Goal: Task Accomplishment & Management: Complete application form

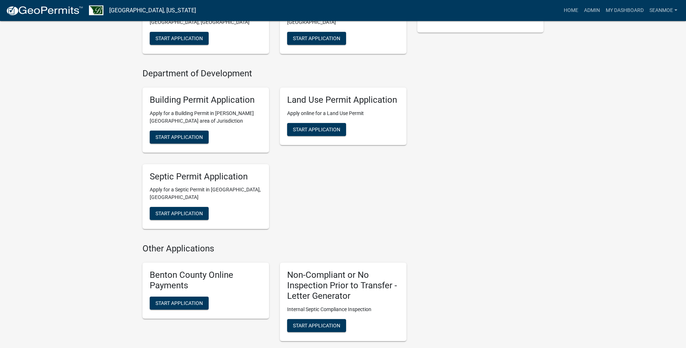
scroll to position [217, 0]
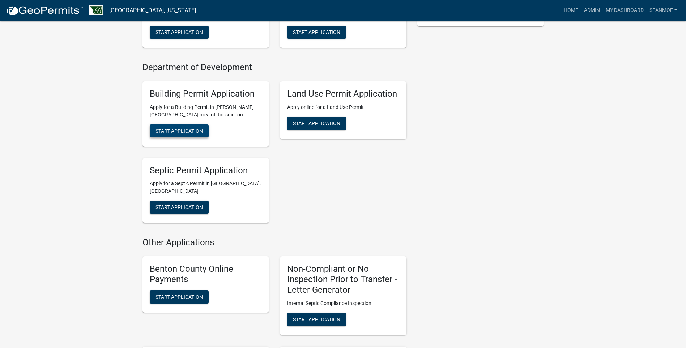
click at [181, 132] on span "Start Application" at bounding box center [178, 131] width 47 height 6
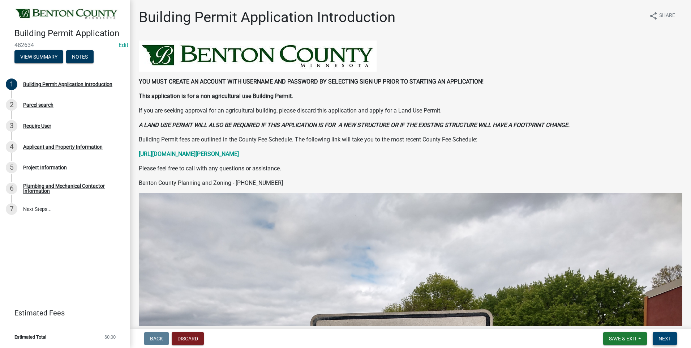
click at [667, 338] on span "Next" at bounding box center [665, 338] width 13 height 6
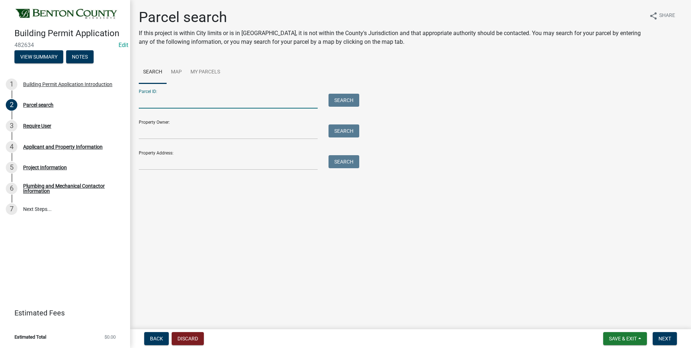
click at [192, 98] on input "Parcel ID:" at bounding box center [228, 101] width 179 height 15
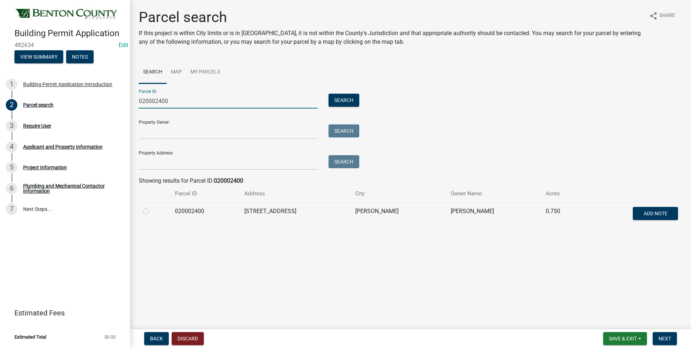
type input "020002400"
click at [152, 207] on label at bounding box center [152, 207] width 0 height 0
click at [152, 211] on input "radio" at bounding box center [154, 209] width 5 height 5
radio input "true"
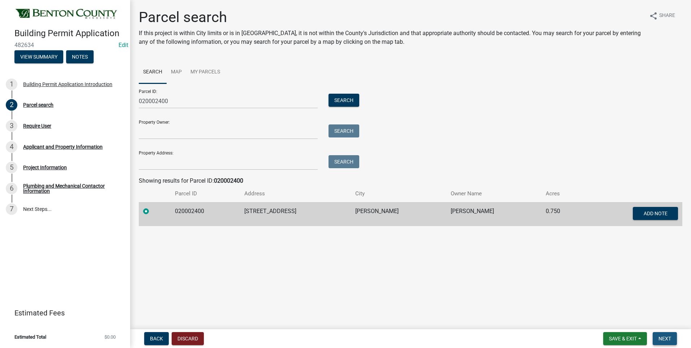
click at [668, 339] on span "Next" at bounding box center [665, 338] width 13 height 6
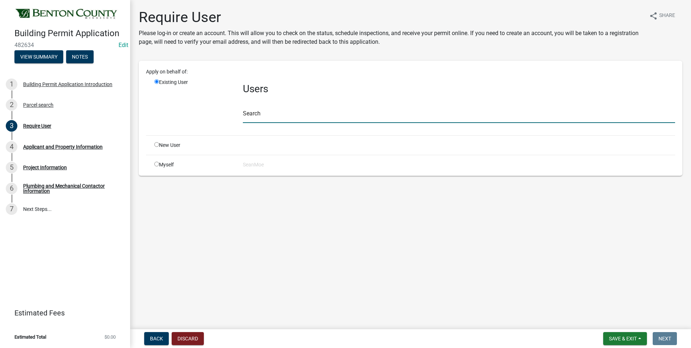
click at [275, 112] on input "text" at bounding box center [459, 115] width 432 height 15
type input "smoe"
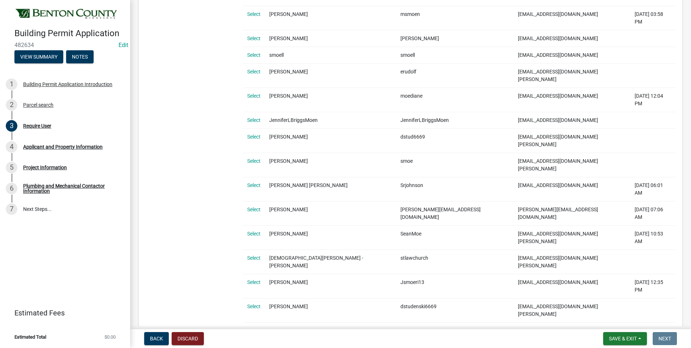
scroll to position [150, 0]
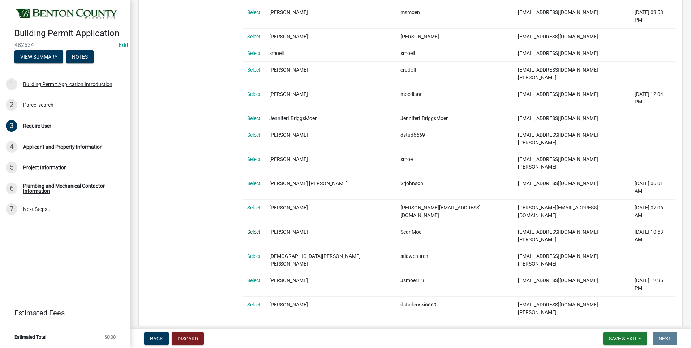
click at [257, 229] on link "Select" at bounding box center [253, 232] width 13 height 6
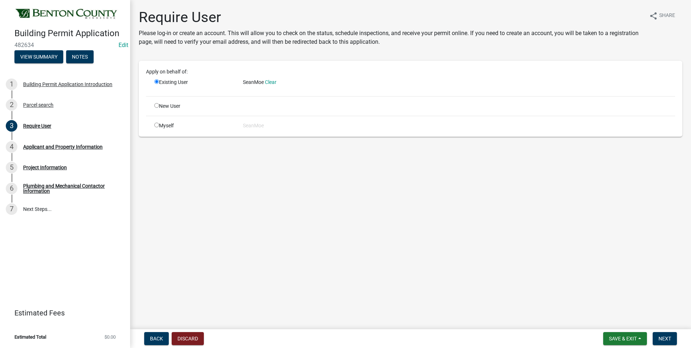
scroll to position [0, 0]
click at [667, 335] on span "Next" at bounding box center [665, 338] width 13 height 6
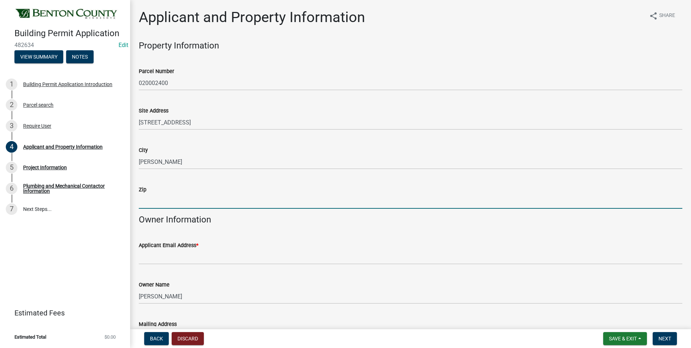
click at [166, 202] on input "Zip" at bounding box center [411, 201] width 544 height 15
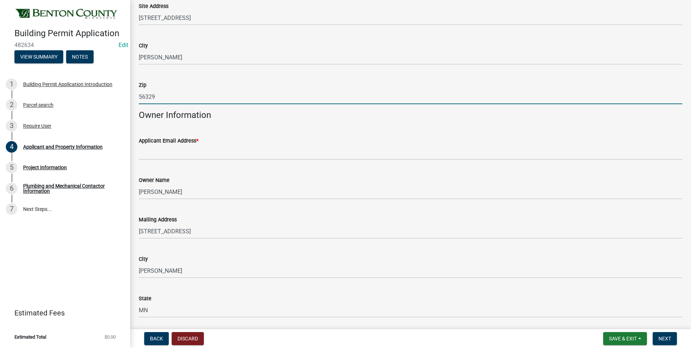
scroll to position [108, 0]
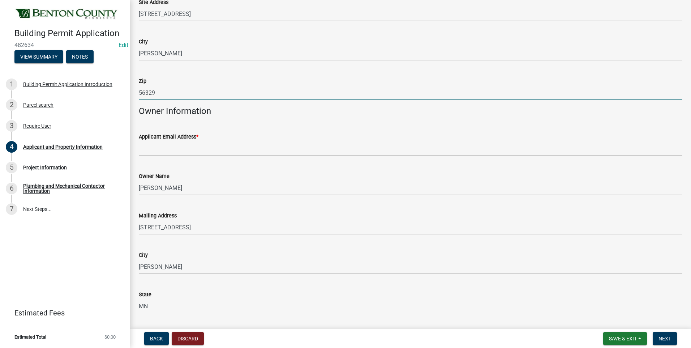
type input "56329"
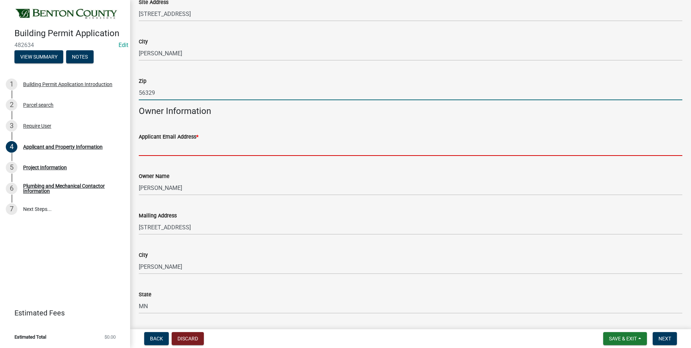
click at [188, 149] on input "Applicant Email Address *" at bounding box center [411, 148] width 544 height 15
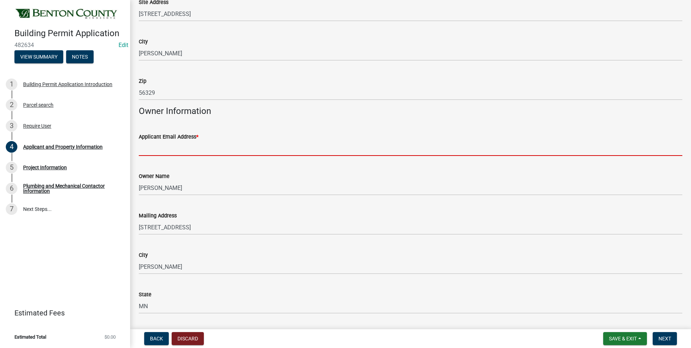
type input "smoe@co.benton.mn.us"
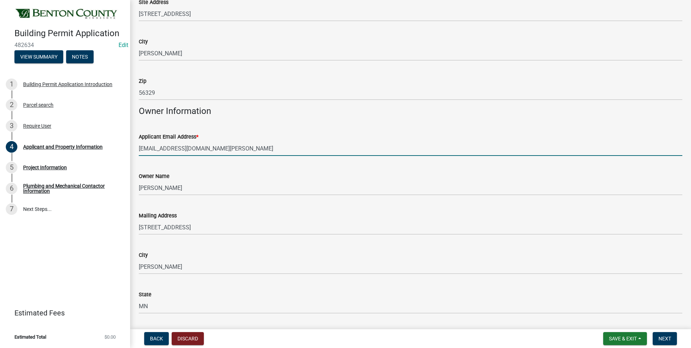
type input "3203451054"
type input "1175 125TH ST NW"
type input "smoe@co.benton.mn.us"
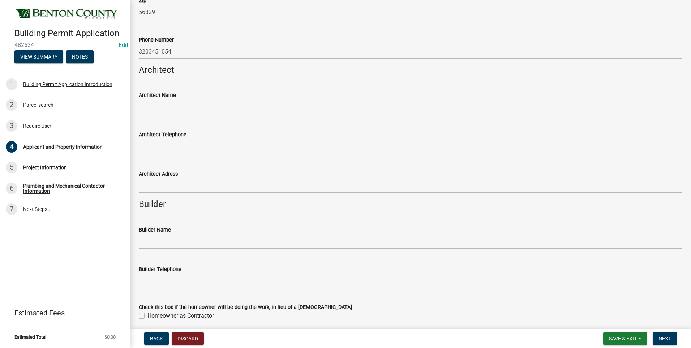
scroll to position [542, 0]
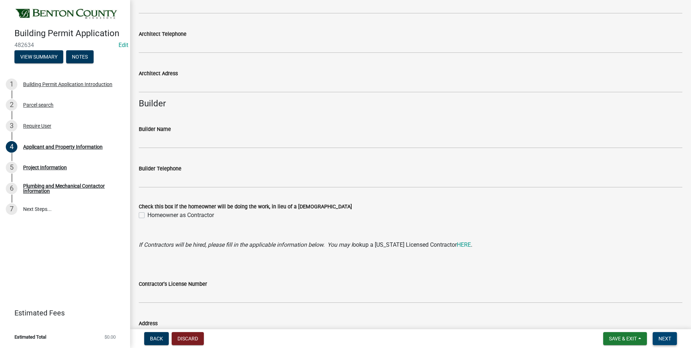
click at [663, 338] on span "Next" at bounding box center [665, 338] width 13 height 6
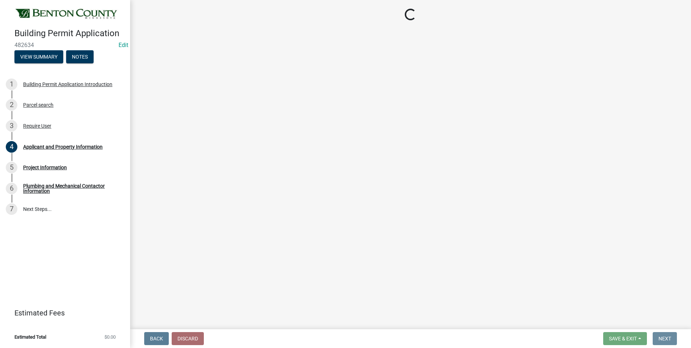
scroll to position [0, 0]
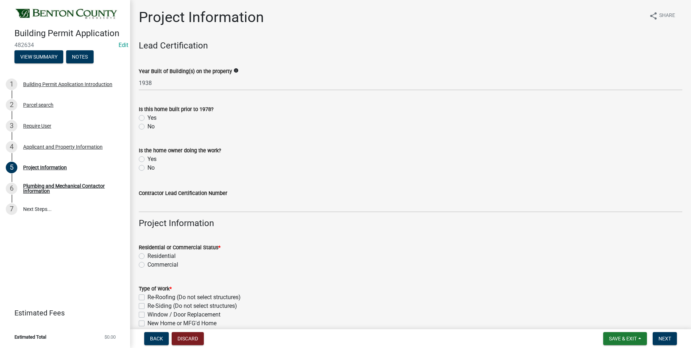
click at [147, 117] on label "Yes" at bounding box center [151, 118] width 9 height 9
click at [147, 117] on input "Yes" at bounding box center [149, 116] width 5 height 5
radio input "true"
click at [147, 168] on label "No" at bounding box center [150, 167] width 7 height 9
click at [147, 168] on input "No" at bounding box center [149, 165] width 5 height 5
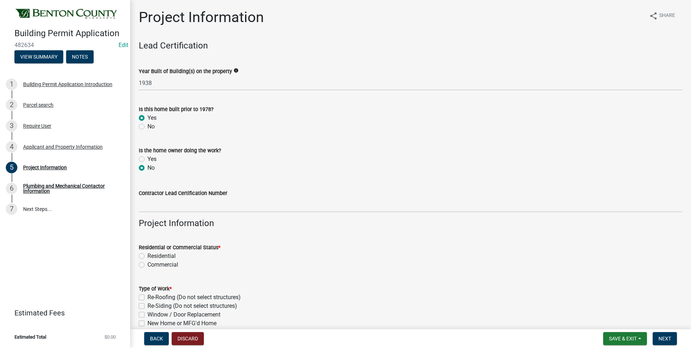
radio input "true"
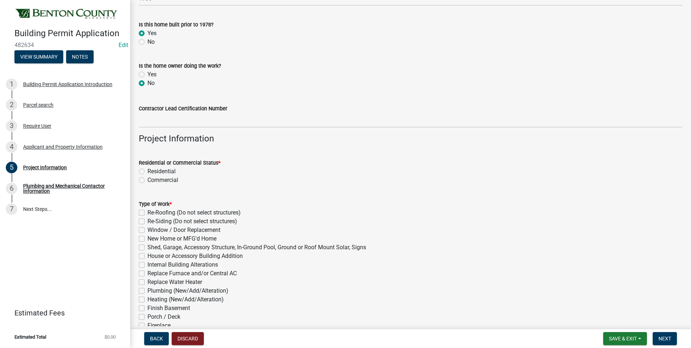
scroll to position [108, 0]
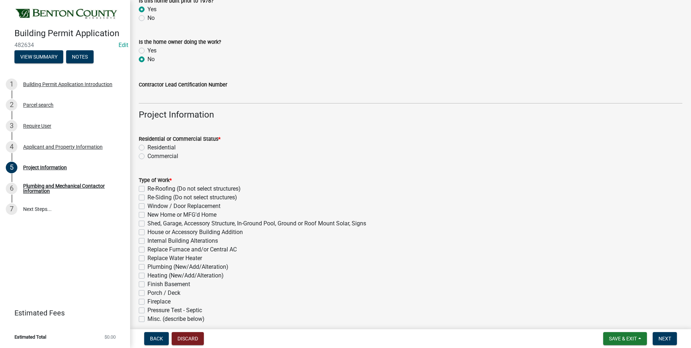
click at [147, 147] on label "Residential" at bounding box center [161, 147] width 28 height 9
click at [147, 147] on input "Residential" at bounding box center [149, 145] width 5 height 5
radio input "true"
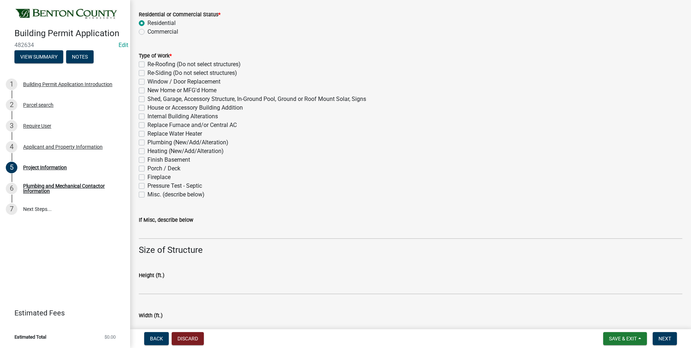
scroll to position [253, 0]
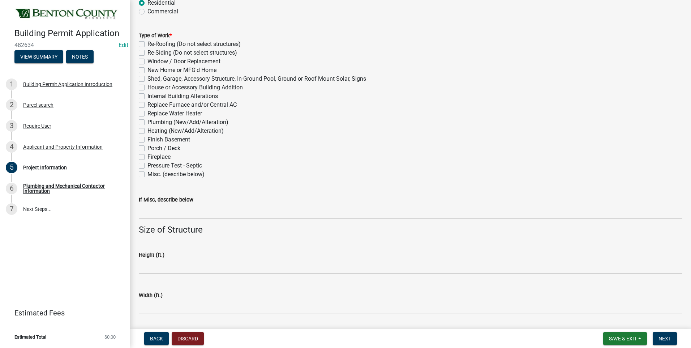
click at [147, 166] on label "Pressure Test - Septic" at bounding box center [174, 165] width 55 height 9
click at [147, 166] on input "Pressure Test - Septic" at bounding box center [149, 163] width 5 height 5
checkbox input "true"
checkbox input "false"
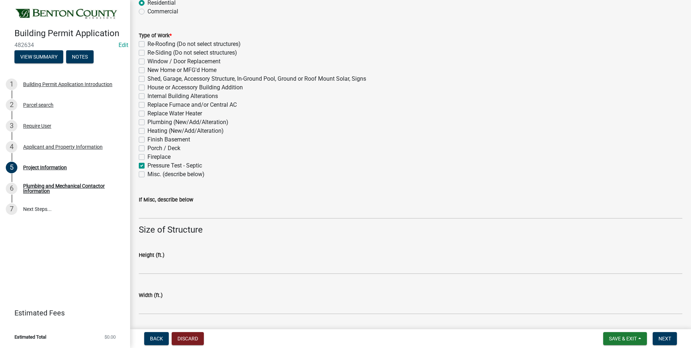
checkbox input "false"
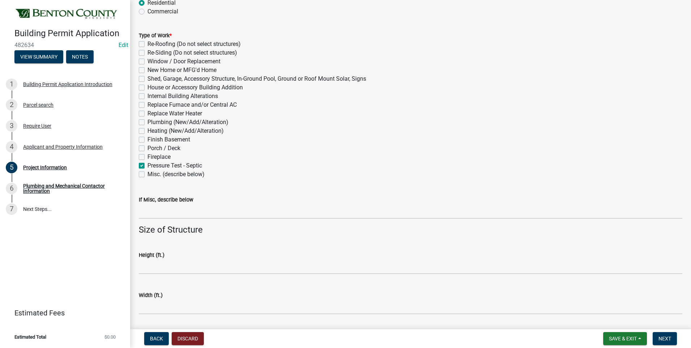
checkbox input "false"
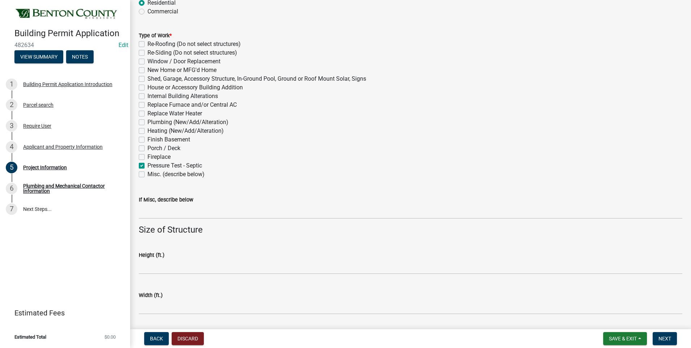
checkbox input "false"
checkbox input "true"
checkbox input "false"
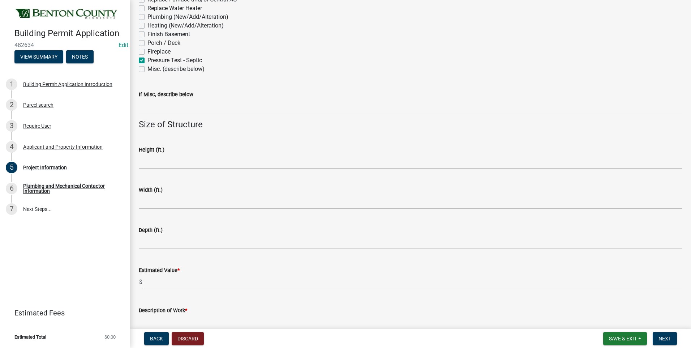
scroll to position [398, 0]
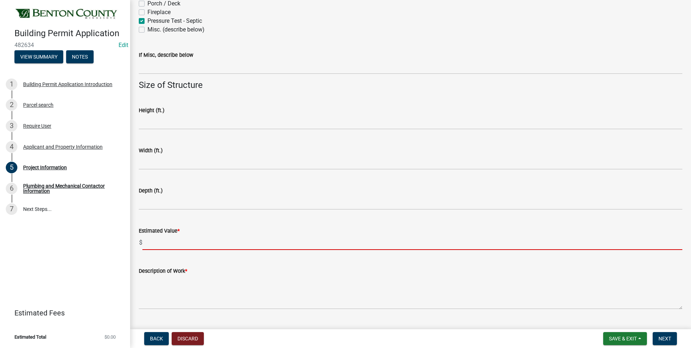
click at [157, 240] on input "text" at bounding box center [412, 242] width 540 height 15
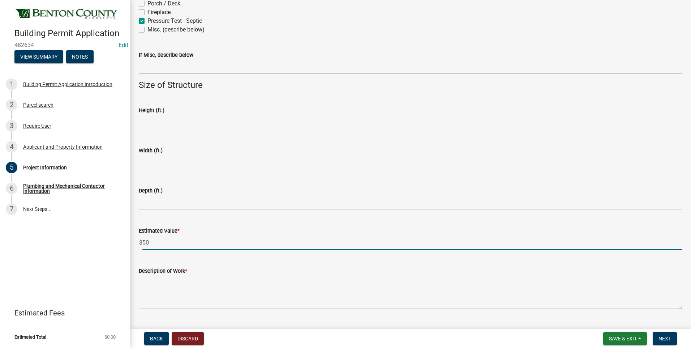
type input "50"
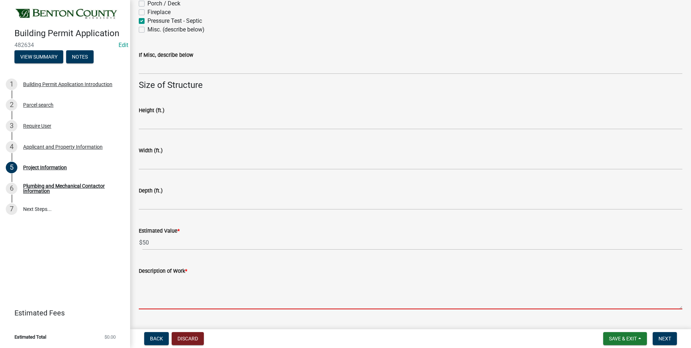
click at [175, 281] on textarea "Description of Work *" at bounding box center [411, 292] width 544 height 34
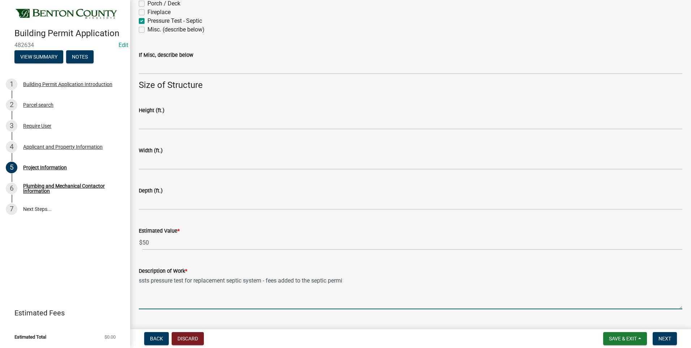
type textarea "ssts pressure test for replacement septic system - fees added to the septic per…"
click at [667, 338] on span "Next" at bounding box center [665, 338] width 13 height 6
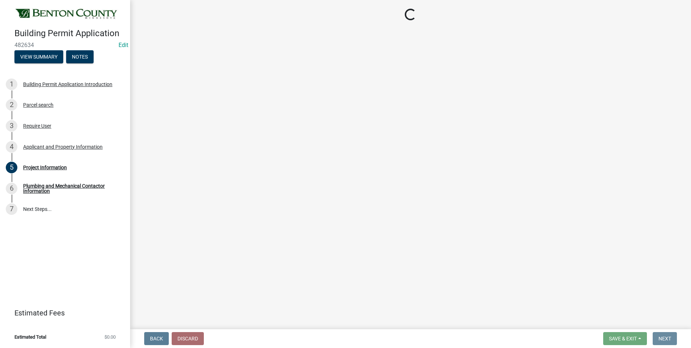
scroll to position [0, 0]
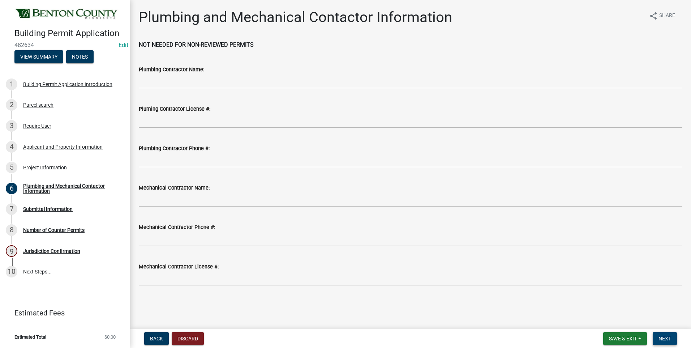
click at [666, 338] on span "Next" at bounding box center [665, 338] width 13 height 6
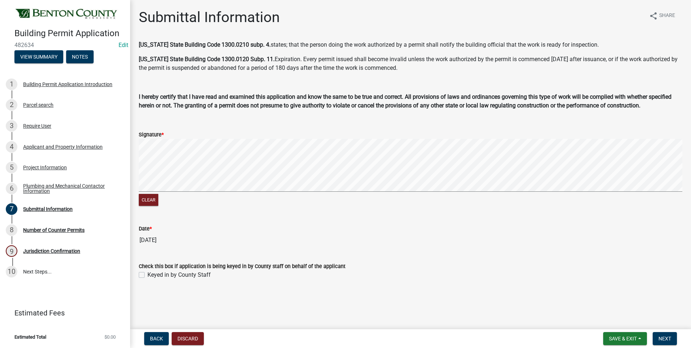
click at [147, 273] on label "Keyed in by County Staff" at bounding box center [178, 274] width 63 height 9
click at [147, 273] on input "Keyed in by County Staff" at bounding box center [149, 272] width 5 height 5
checkbox input "true"
click at [663, 337] on span "Next" at bounding box center [665, 338] width 13 height 6
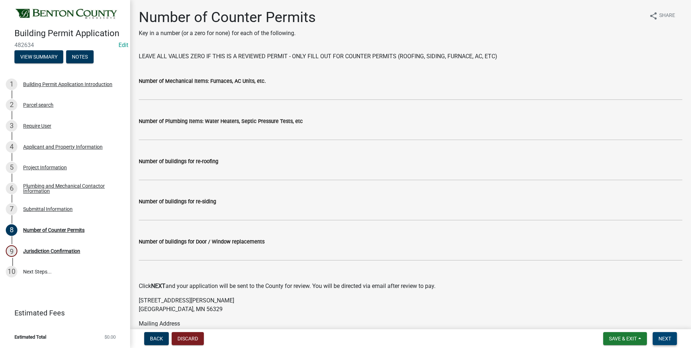
click at [663, 337] on span "Next" at bounding box center [665, 338] width 13 height 6
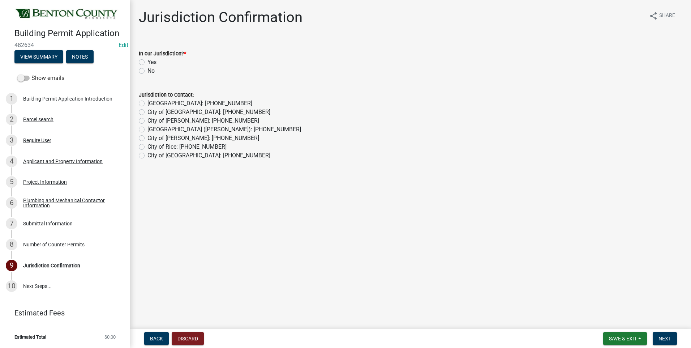
click at [147, 62] on label "Yes" at bounding box center [151, 62] width 9 height 9
click at [147, 62] on input "Yes" at bounding box center [149, 60] width 5 height 5
radio input "true"
click at [660, 336] on span "Next" at bounding box center [665, 338] width 13 height 6
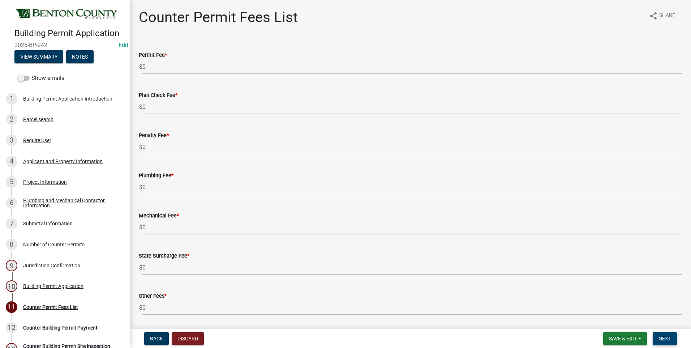
click at [660, 336] on span "Next" at bounding box center [665, 338] width 13 height 6
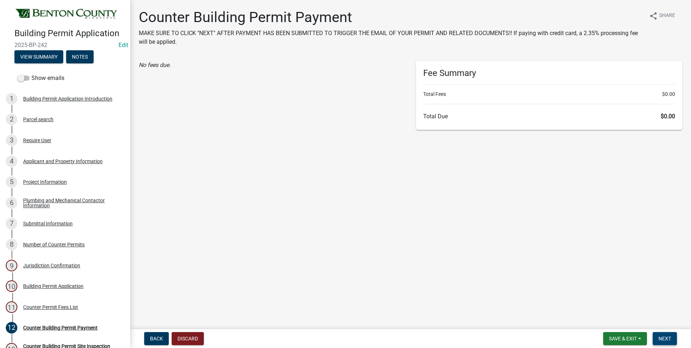
click at [660, 336] on span "Next" at bounding box center [665, 338] width 13 height 6
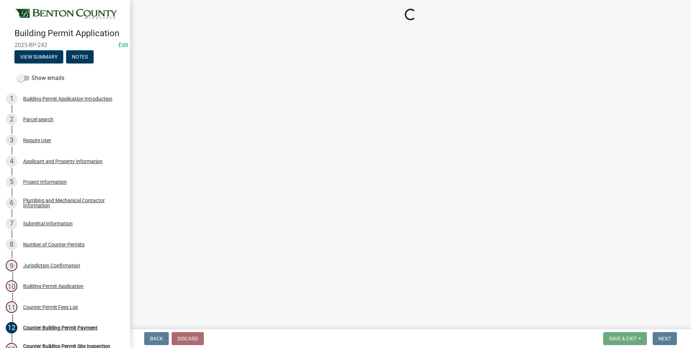
select select "17bfa135-5610-45df-8ce7-87530b7d86d4"
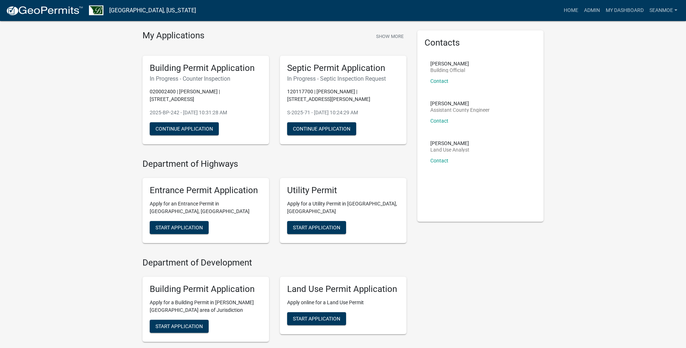
scroll to position [181, 0]
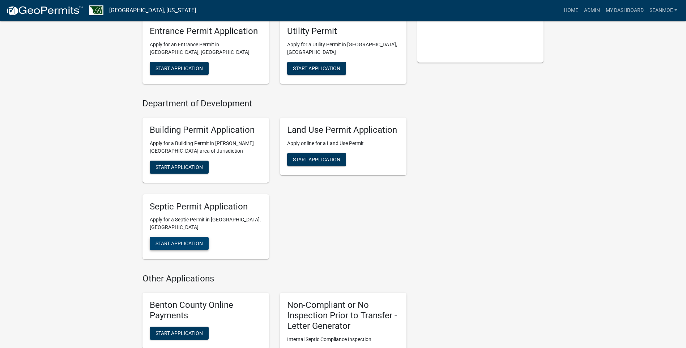
click at [185, 240] on span "Start Application" at bounding box center [178, 243] width 47 height 6
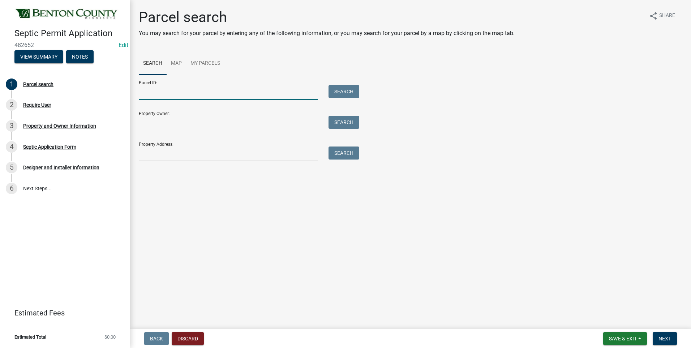
click at [203, 93] on input "Parcel ID:" at bounding box center [228, 92] width 179 height 15
type input "020002400"
click at [347, 90] on button "Search" at bounding box center [344, 91] width 31 height 13
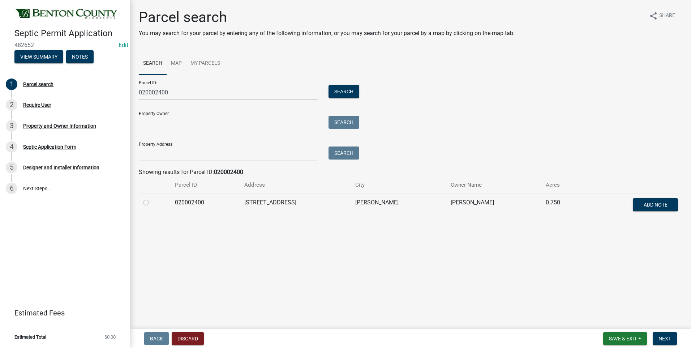
click at [152, 198] on label at bounding box center [152, 198] width 0 height 0
click at [152, 202] on input "radio" at bounding box center [154, 200] width 5 height 5
radio input "true"
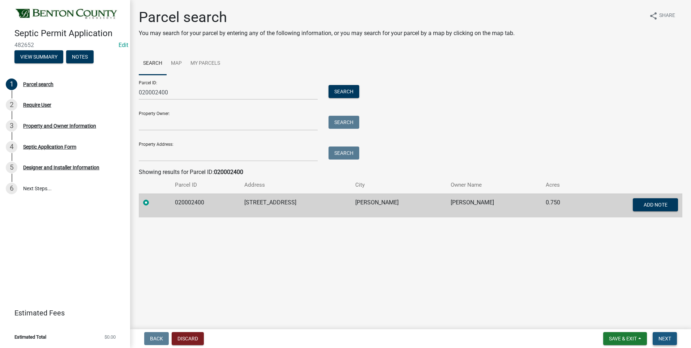
click at [665, 338] on span "Next" at bounding box center [665, 338] width 13 height 6
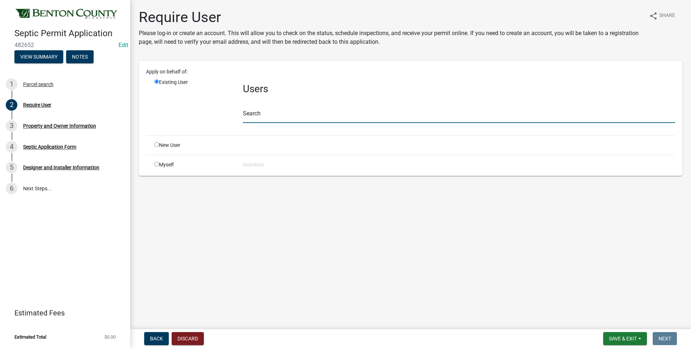
click at [281, 117] on input "text" at bounding box center [459, 115] width 432 height 15
type input "smoe"
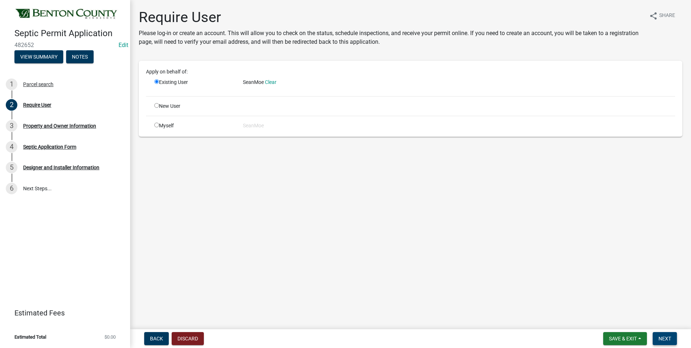
click at [667, 341] on span "Next" at bounding box center [665, 338] width 13 height 6
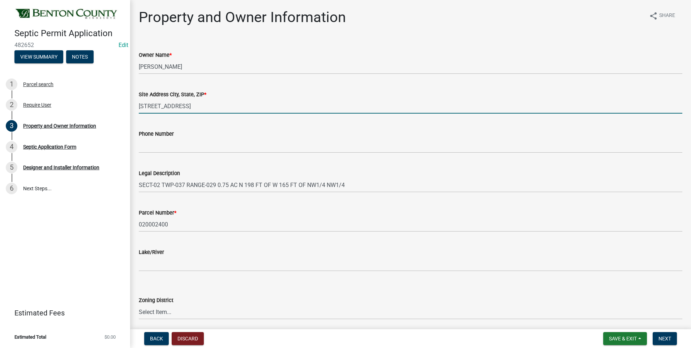
click at [231, 107] on input "11490 115TH AVE NE" at bounding box center [411, 106] width 544 height 15
type input "11490 115TH AVE NE FOLEY MN 56329"
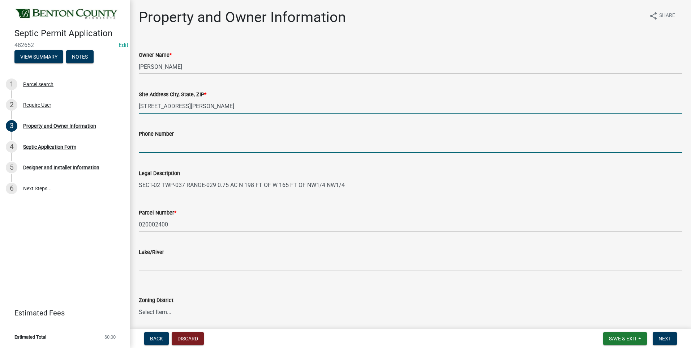
click at [199, 145] on input "Phone Number" at bounding box center [411, 145] width 544 height 15
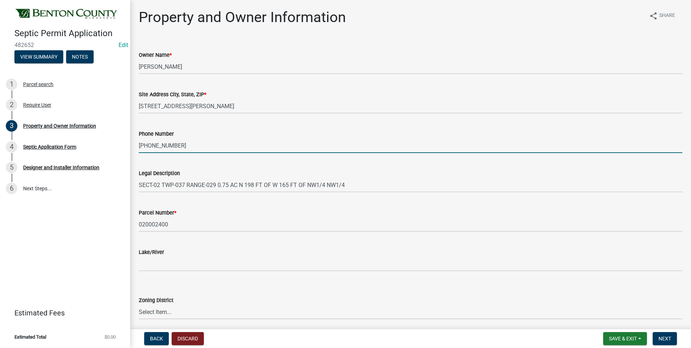
type input "320-333-3487"
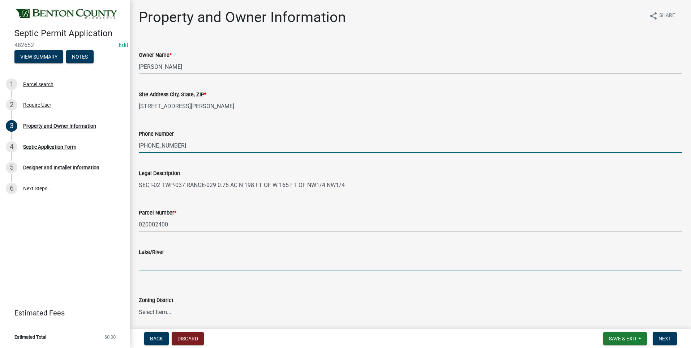
click at [166, 265] on input "Lake/River" at bounding box center [411, 263] width 544 height 15
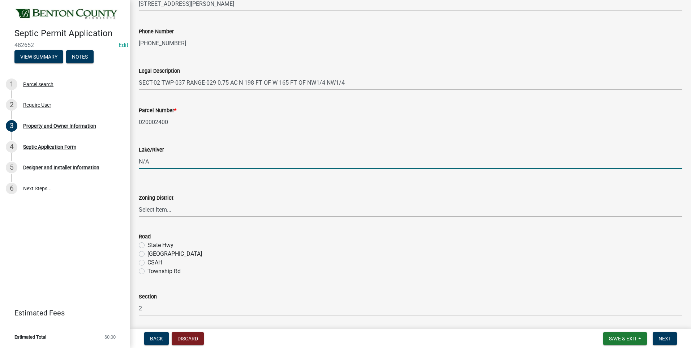
scroll to position [145, 0]
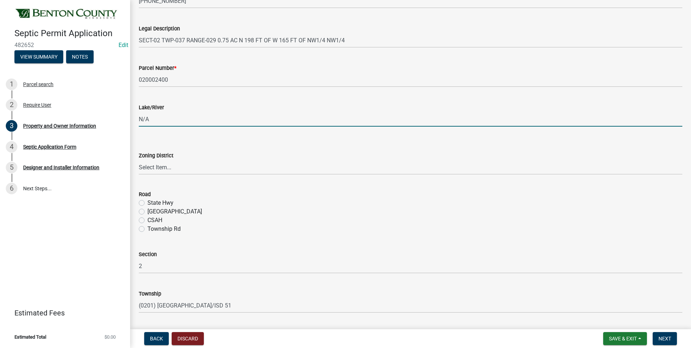
type input "N/A"
click at [159, 167] on select "Select Item... AG RA RES BUS IND ANNEX CITY" at bounding box center [411, 167] width 544 height 15
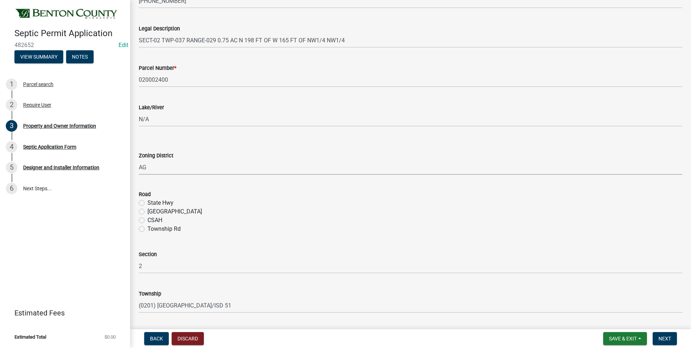
click at [139, 160] on select "Select Item... AG RA RES BUS IND ANNEX CITY" at bounding box center [411, 167] width 544 height 15
select select "3dace726-2193-4b77-872b-2fbbc186c502"
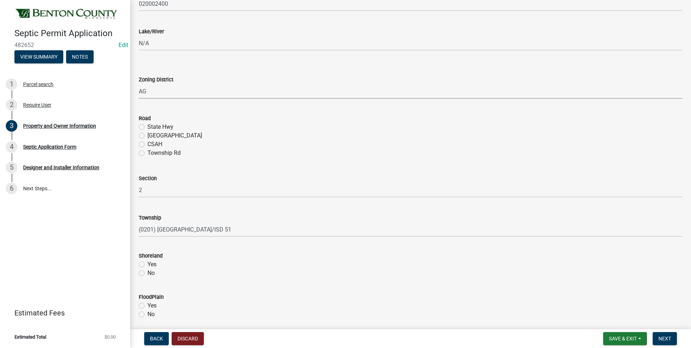
scroll to position [253, 0]
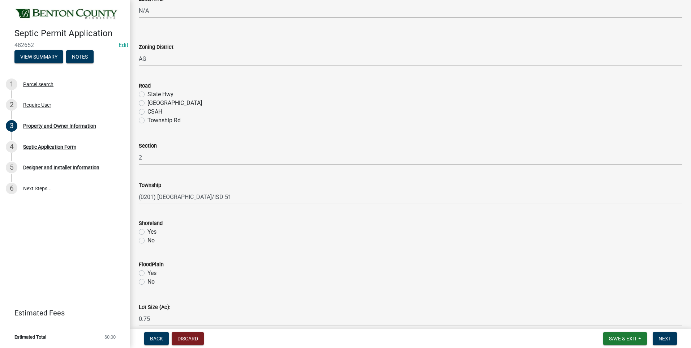
click at [147, 102] on label "County Hwy" at bounding box center [174, 103] width 55 height 9
click at [147, 102] on input "County Hwy" at bounding box center [149, 101] width 5 height 5
radio input "true"
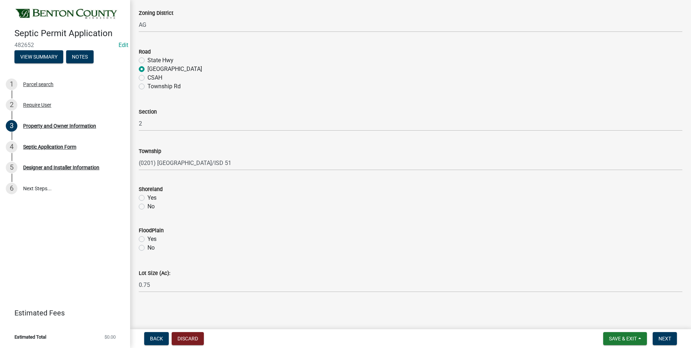
drag, startPoint x: 142, startPoint y: 206, endPoint x: 142, endPoint y: 237, distance: 31.1
click at [147, 209] on label "No" at bounding box center [150, 206] width 7 height 9
click at [147, 207] on input "No" at bounding box center [149, 204] width 5 height 5
radio input "true"
click at [147, 249] on label "No" at bounding box center [150, 247] width 7 height 9
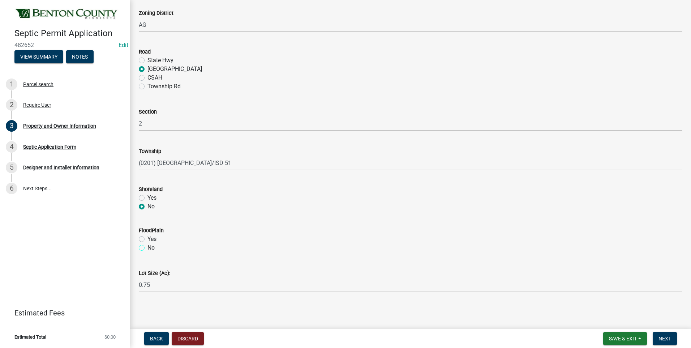
click at [147, 248] on input "No" at bounding box center [149, 245] width 5 height 5
radio input "true"
click at [666, 338] on span "Next" at bounding box center [665, 338] width 13 height 6
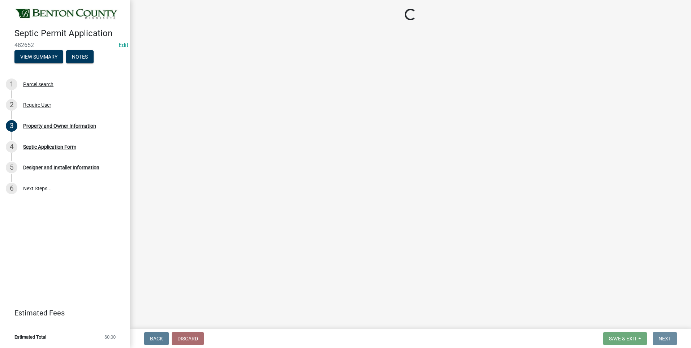
scroll to position [0, 0]
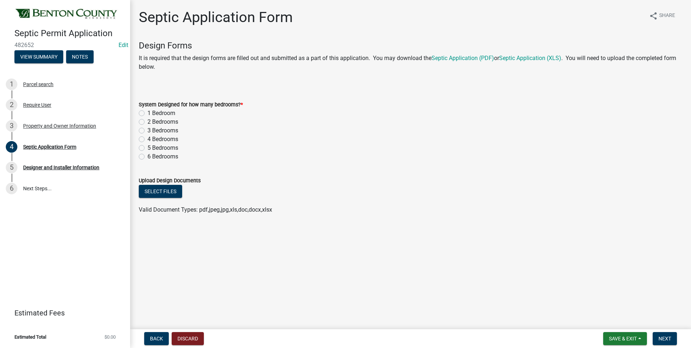
click at [147, 130] on label "3 Bedrooms" at bounding box center [162, 130] width 31 height 9
click at [147, 130] on input "3 Bedrooms" at bounding box center [149, 128] width 5 height 5
radio input "true"
click at [166, 192] on button "Select files" at bounding box center [160, 191] width 43 height 13
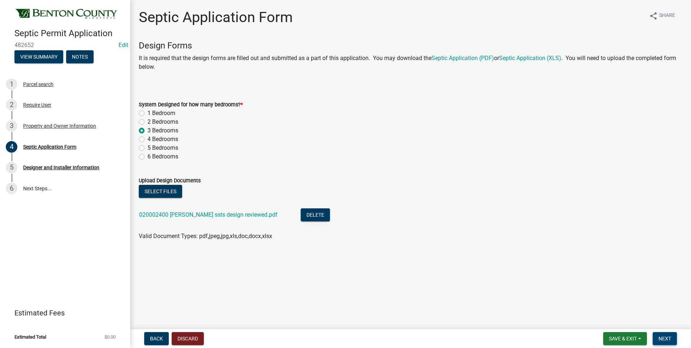
click at [664, 339] on span "Next" at bounding box center [665, 338] width 13 height 6
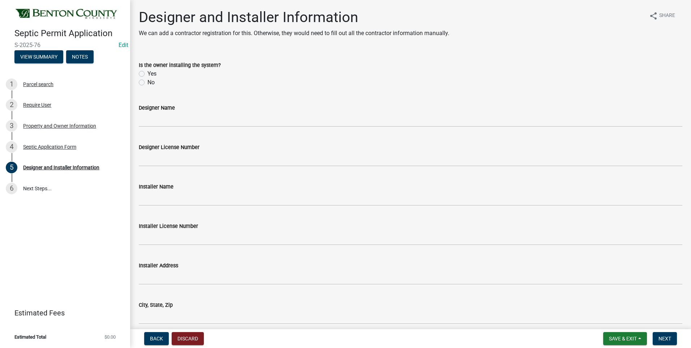
drag, startPoint x: 142, startPoint y: 83, endPoint x: 145, endPoint y: 95, distance: 13.1
click at [147, 82] on label "No" at bounding box center [150, 82] width 7 height 9
click at [147, 82] on input "No" at bounding box center [149, 80] width 5 height 5
radio input "true"
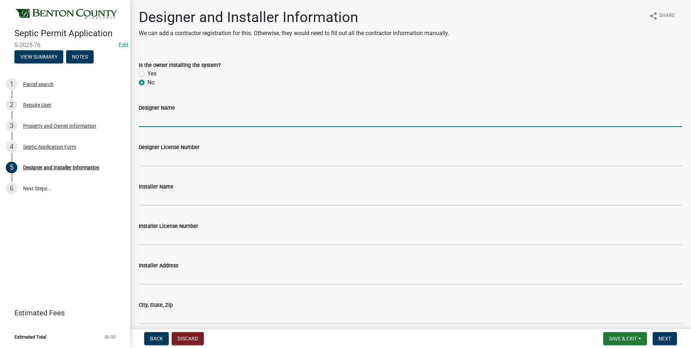
click at [177, 121] on input "Designer Name" at bounding box center [411, 119] width 544 height 15
type input "r"
type input "T"
click at [232, 120] on input "ROTZ SEPTIC & EX" at bounding box center [411, 119] width 544 height 15
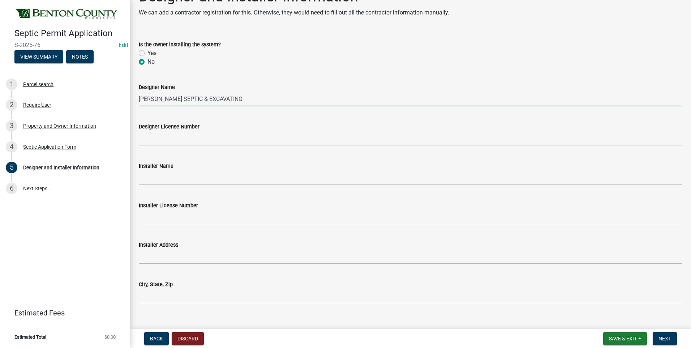
scroll to position [32, 0]
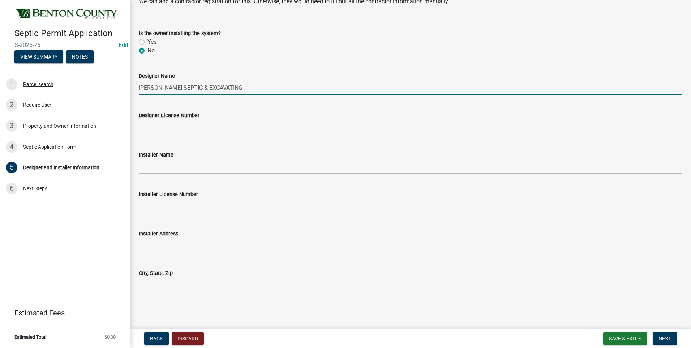
type input "ROTZ SEPTIC & EXCAVATING"
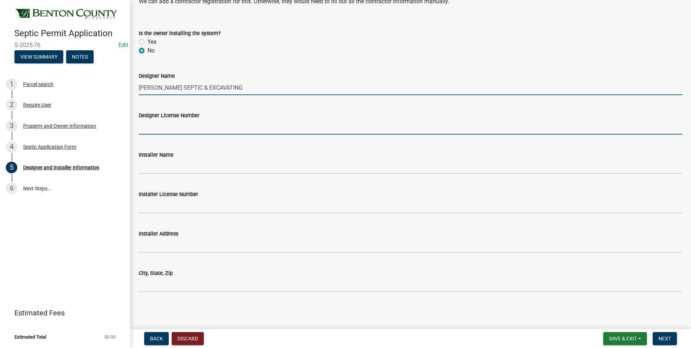
click at [185, 128] on input "Designer License Number" at bounding box center [411, 127] width 544 height 15
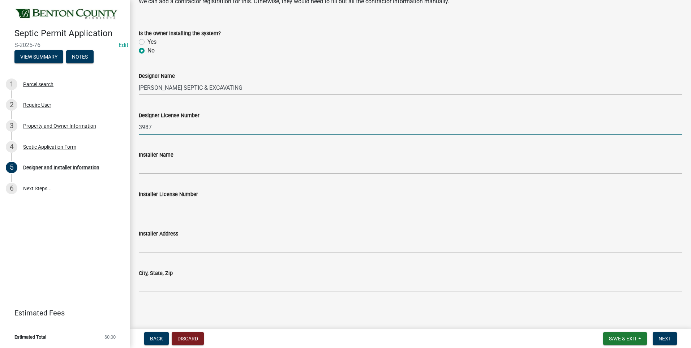
type input "3987"
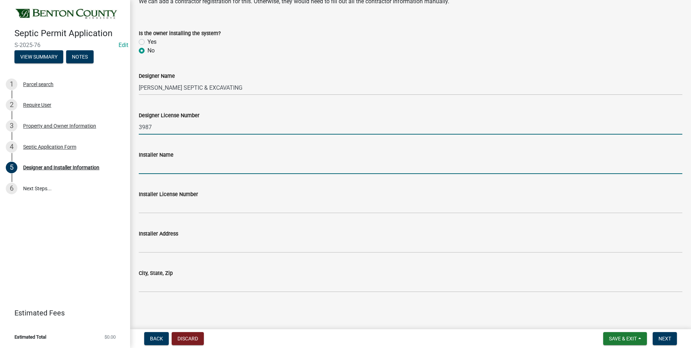
click at [208, 168] on input "Installer Name" at bounding box center [411, 166] width 544 height 15
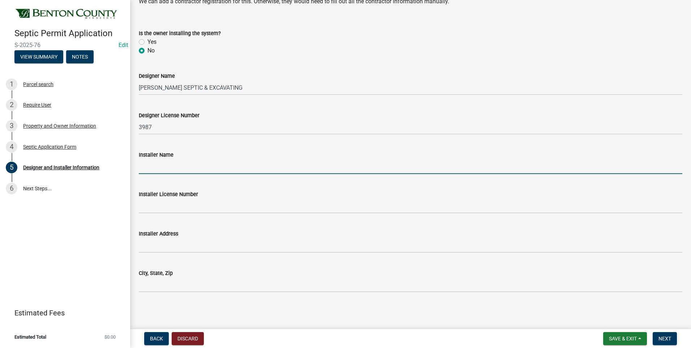
type input "Rueckert Construction - John Rueckert"
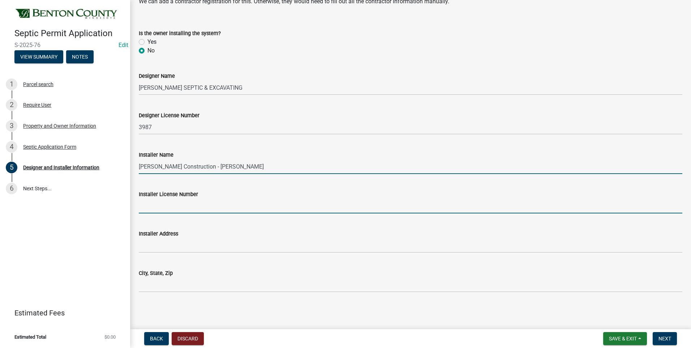
click at [200, 207] on input "Installer License Number" at bounding box center [411, 205] width 544 height 15
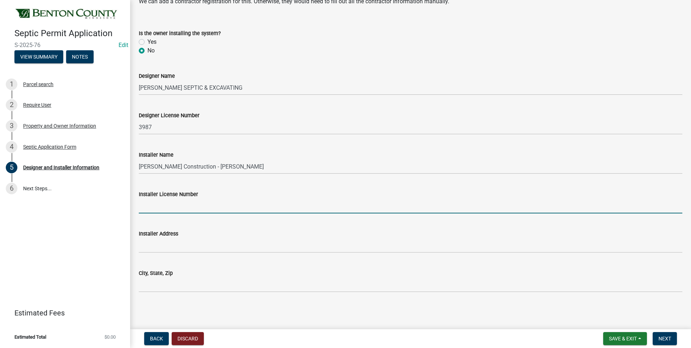
type input "3997"
click at [663, 338] on span "Next" at bounding box center [665, 338] width 13 height 6
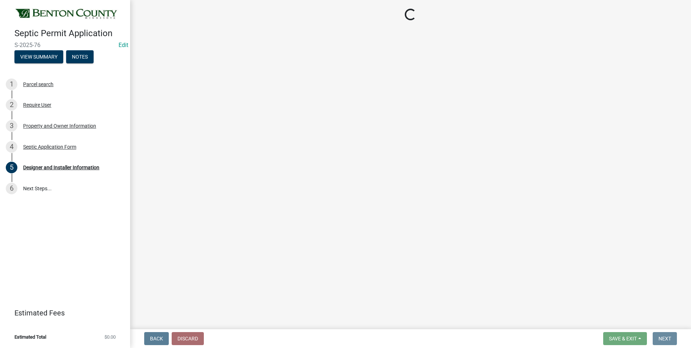
scroll to position [0, 0]
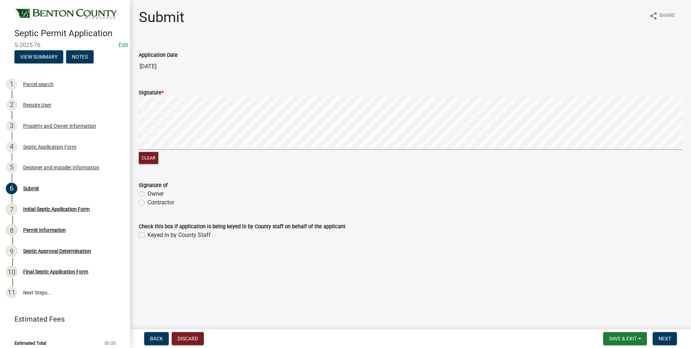
click at [147, 193] on label "Owner" at bounding box center [155, 193] width 16 height 9
click at [147, 193] on input "Owner" at bounding box center [149, 191] width 5 height 5
radio input "true"
click at [147, 235] on label "Keyed in by County Staff" at bounding box center [178, 235] width 63 height 9
click at [147, 235] on input "Keyed in by County Staff" at bounding box center [149, 233] width 5 height 5
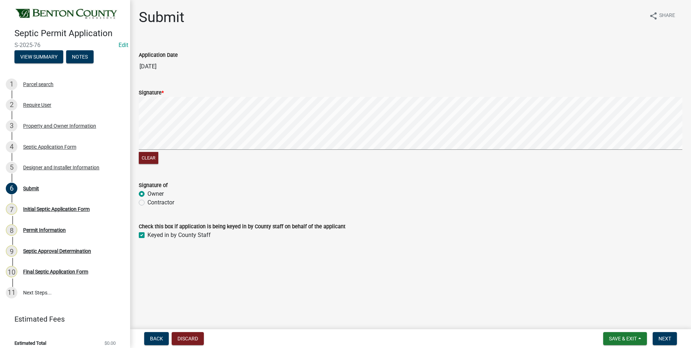
checkbox input "true"
click at [666, 338] on span "Next" at bounding box center [665, 338] width 13 height 6
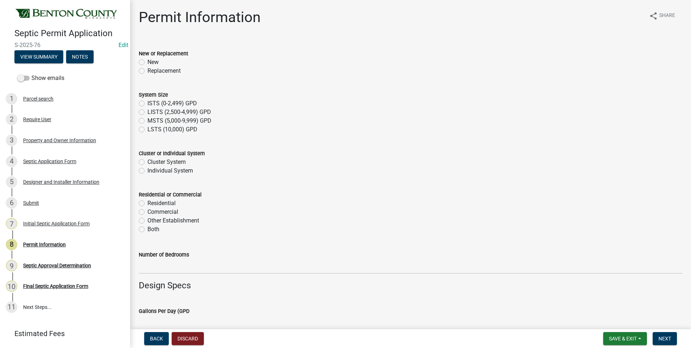
click at [147, 70] on label "Replacement" at bounding box center [163, 71] width 33 height 9
click at [147, 70] on input "Replacement" at bounding box center [149, 69] width 5 height 5
radio input "true"
click at [147, 104] on label "ISTS (0-2,499) GPD" at bounding box center [172, 103] width 50 height 9
click at [147, 104] on input "ISTS (0-2,499) GPD" at bounding box center [149, 101] width 5 height 5
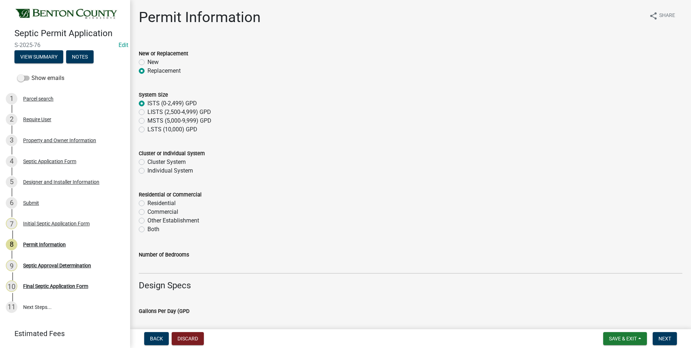
radio input "true"
click at [147, 172] on label "Individual System" at bounding box center [170, 170] width 46 height 9
click at [147, 171] on input "Individual System" at bounding box center [149, 168] width 5 height 5
radio input "true"
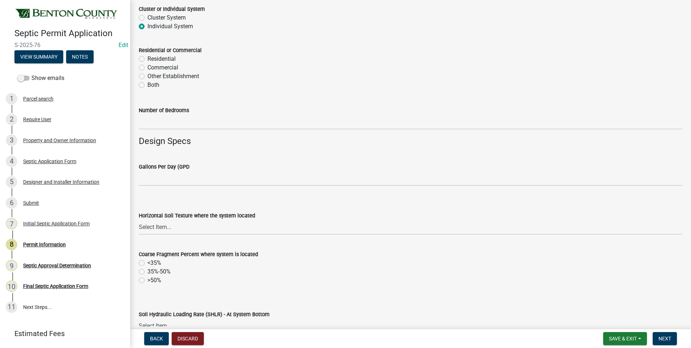
scroll to position [145, 0]
click at [147, 59] on label "Residential" at bounding box center [161, 58] width 28 height 9
click at [147, 59] on input "Residential" at bounding box center [149, 56] width 5 height 5
radio input "true"
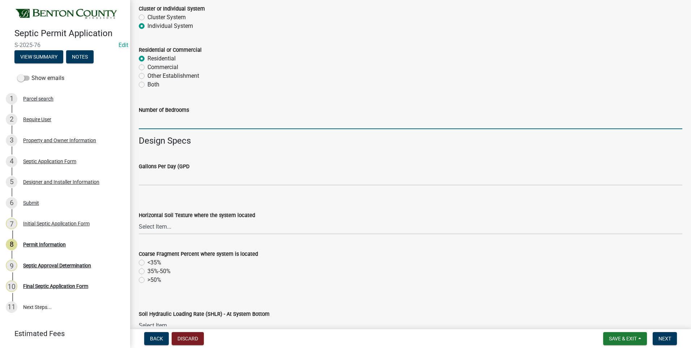
click at [197, 121] on input "text" at bounding box center [411, 121] width 544 height 15
type input "3"
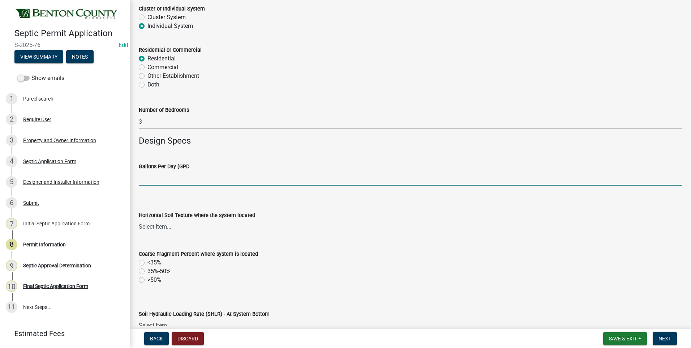
click at [210, 179] on input "text" at bounding box center [411, 178] width 544 height 15
type input "450"
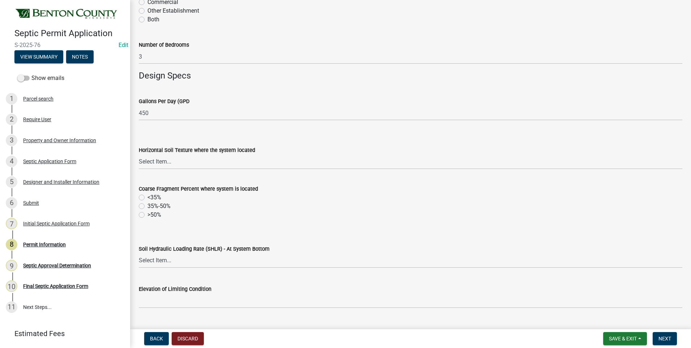
scroll to position [217, 0]
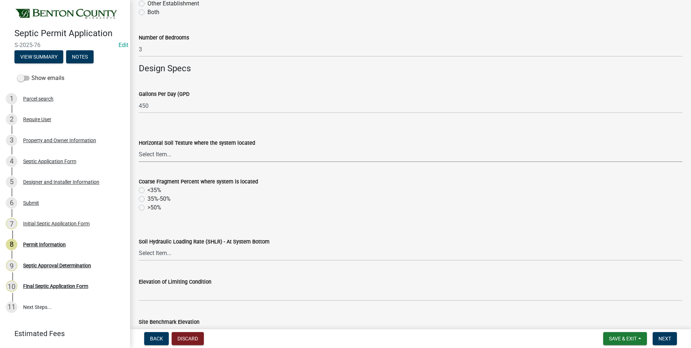
click at [160, 155] on select "Select Item... Sand Coarse Sand Loamy Sand Loamy Coarse Sand Loamy Fine Sand Lo…" at bounding box center [411, 154] width 544 height 15
click at [139, 147] on select "Select Item... Sand Coarse Sand Loamy Sand Loamy Coarse Sand Loamy Fine Sand Lo…" at bounding box center [411, 154] width 544 height 15
select select "88ff50f4-2637-4f30-9a0c-bb6861cf6b8b"
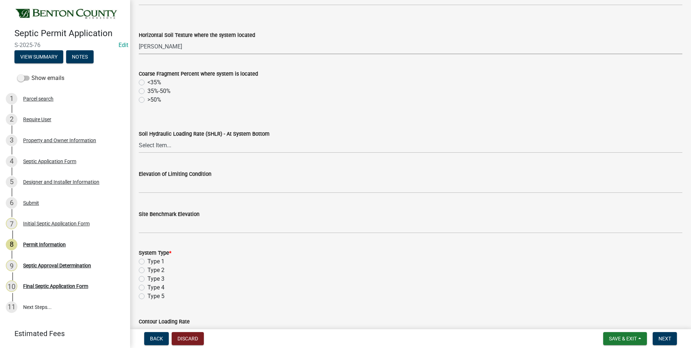
scroll to position [325, 0]
click at [147, 81] on label "<35%" at bounding box center [154, 81] width 14 height 9
click at [147, 81] on input "<35%" at bounding box center [149, 79] width 5 height 5
radio input "true"
click at [158, 144] on select "Select Item... 1.2 0.78 0.68 0.6 0.52 0.5 0.45 0.42 0.24 0 Other" at bounding box center [411, 144] width 544 height 15
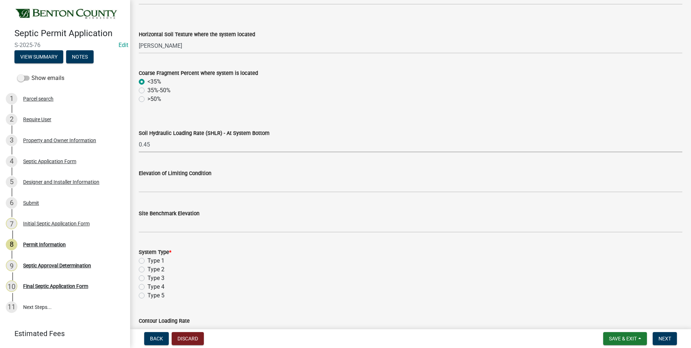
click at [139, 137] on select "Select Item... 1.2 0.78 0.68 0.6 0.52 0.5 0.45 0.42 0.24 0 Other" at bounding box center [411, 144] width 544 height 15
select select "416f6747-1656-42ed-9bd2-261c134ed372"
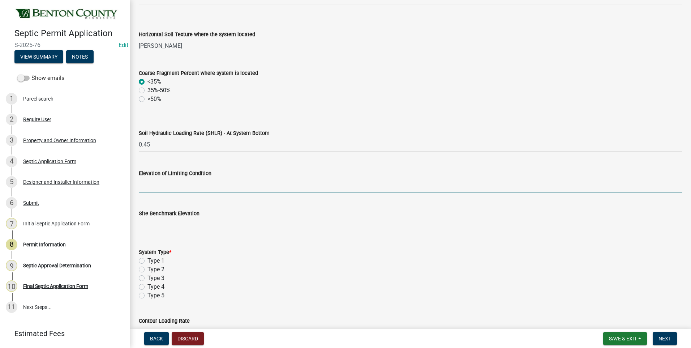
click at [187, 185] on input "text" at bounding box center [411, 184] width 544 height 15
type input "98.3"
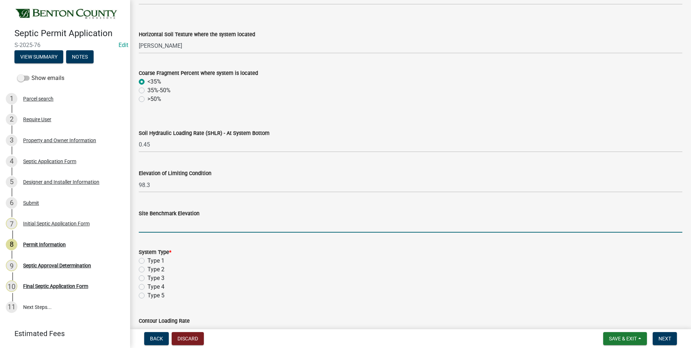
click at [189, 227] on input "text" at bounding box center [411, 225] width 544 height 15
type input "100"
click at [147, 278] on label "Type 3" at bounding box center [155, 278] width 17 height 9
click at [147, 278] on input "Type 3" at bounding box center [149, 276] width 5 height 5
radio input "true"
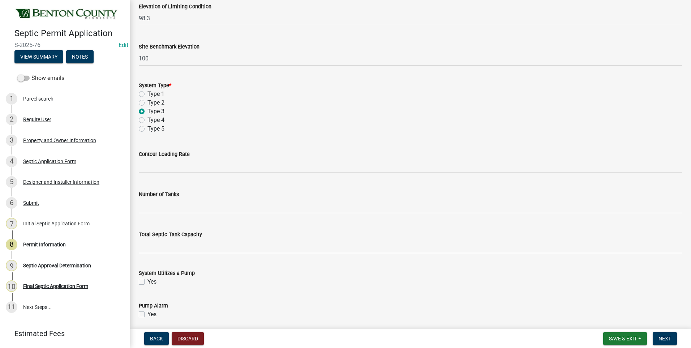
scroll to position [506, 0]
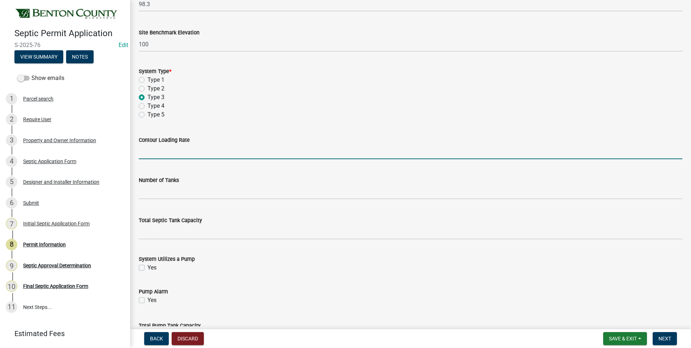
click at [213, 153] on input "text" at bounding box center [411, 151] width 544 height 15
type input "12"
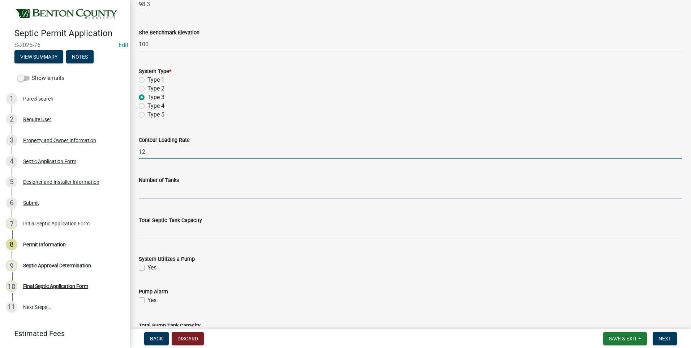
click at [211, 193] on input "text" at bounding box center [411, 191] width 544 height 15
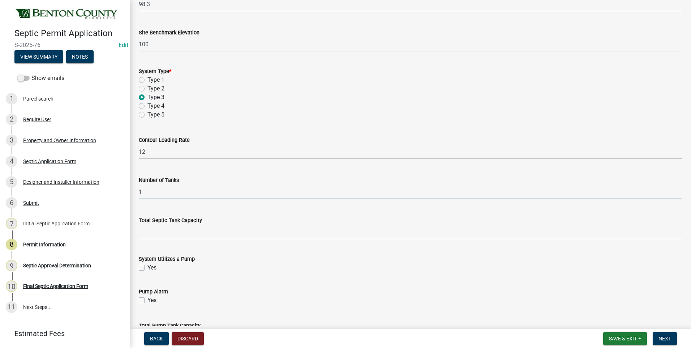
type input "1"
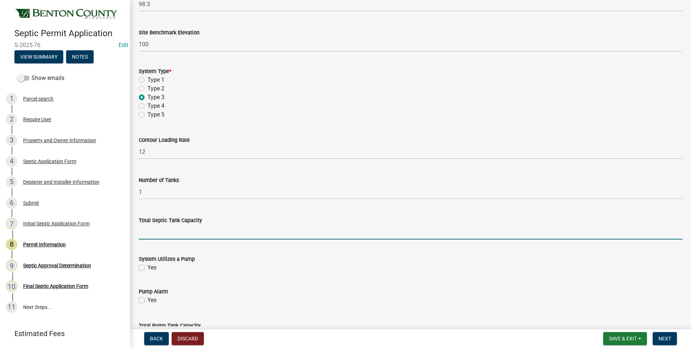
click at [221, 234] on input "text" at bounding box center [411, 231] width 544 height 15
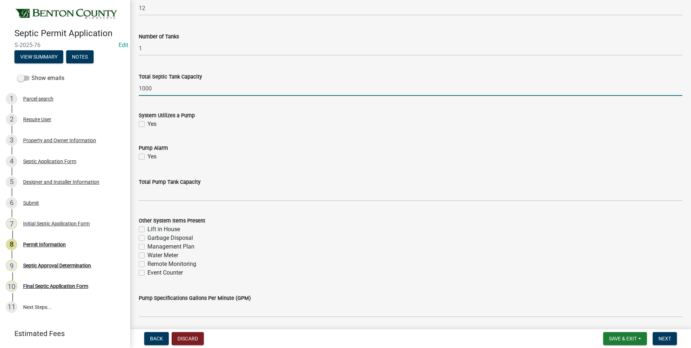
scroll to position [651, 0]
type input "1000"
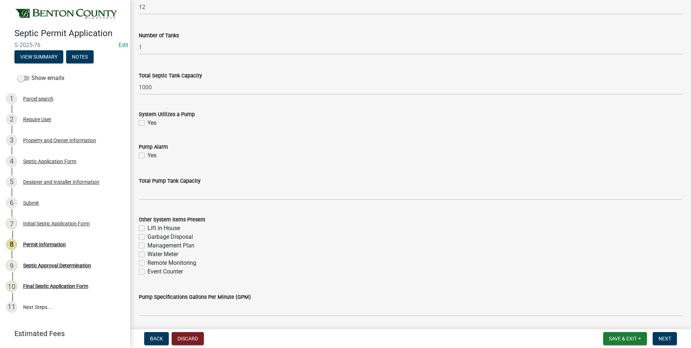
click at [147, 123] on label "Yes" at bounding box center [151, 123] width 9 height 9
click at [147, 123] on input "Yes" at bounding box center [149, 121] width 5 height 5
checkbox input "true"
click at [147, 156] on label "Yes" at bounding box center [151, 155] width 9 height 9
click at [147, 156] on input "Yes" at bounding box center [149, 153] width 5 height 5
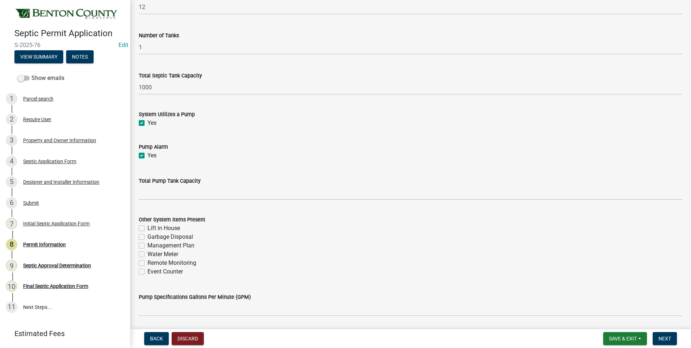
checkbox input "true"
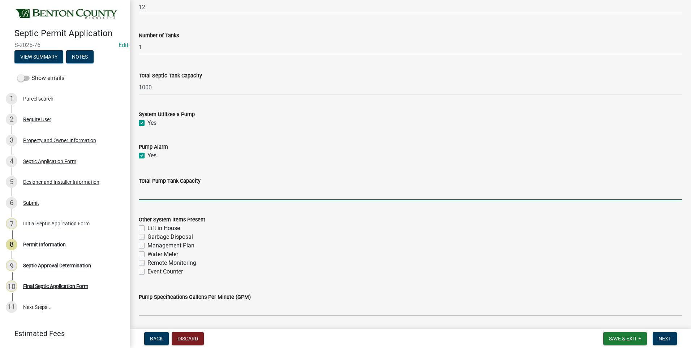
click at [217, 196] on input "text" at bounding box center [411, 192] width 544 height 15
type input "500"
drag, startPoint x: 141, startPoint y: 247, endPoint x: 138, endPoint y: 270, distance: 22.9
click at [147, 247] on label "Management Plan" at bounding box center [170, 245] width 47 height 9
click at [147, 246] on input "Management Plan" at bounding box center [149, 243] width 5 height 5
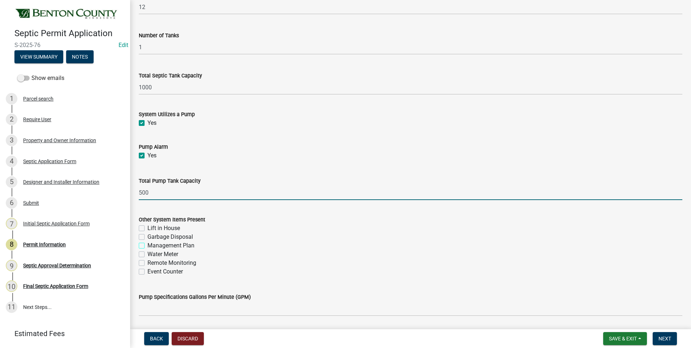
checkbox input "true"
checkbox input "false"
checkbox input "true"
checkbox input "false"
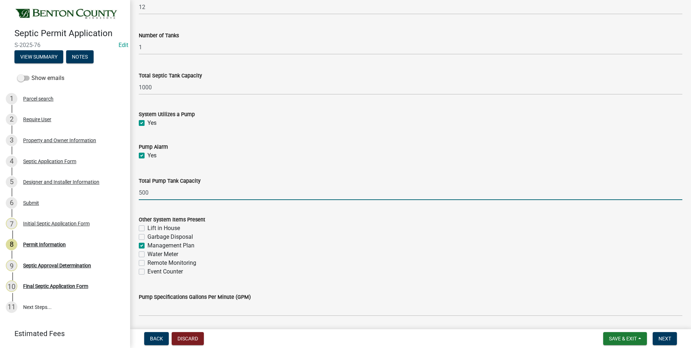
checkbox input "false"
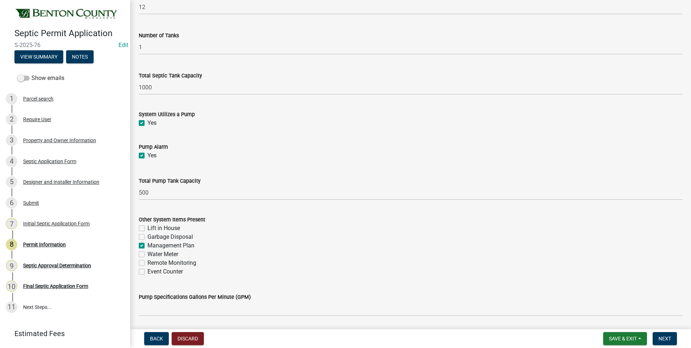
click at [147, 272] on label "Event Counter" at bounding box center [164, 271] width 35 height 9
click at [147, 272] on input "Event Counter" at bounding box center [149, 269] width 5 height 5
checkbox input "true"
checkbox input "false"
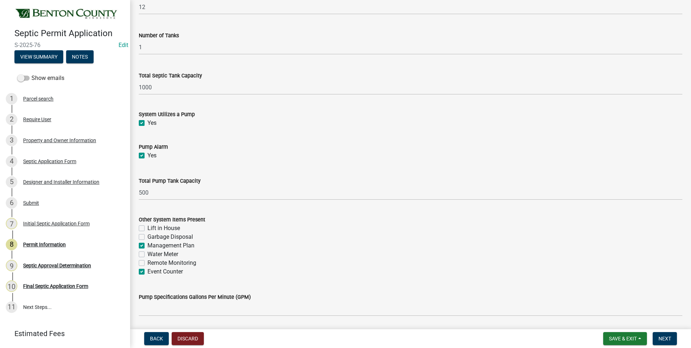
checkbox input "true"
checkbox input "false"
checkbox input "true"
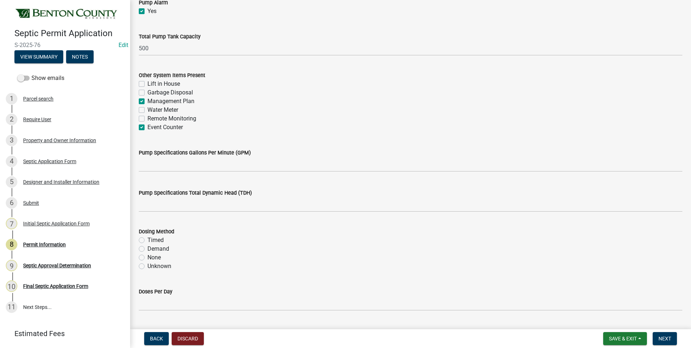
scroll to position [795, 0]
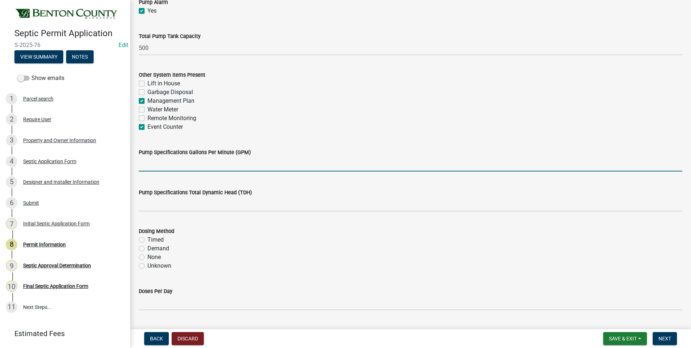
click at [282, 165] on input "text" at bounding box center [411, 164] width 544 height 15
type input "27"
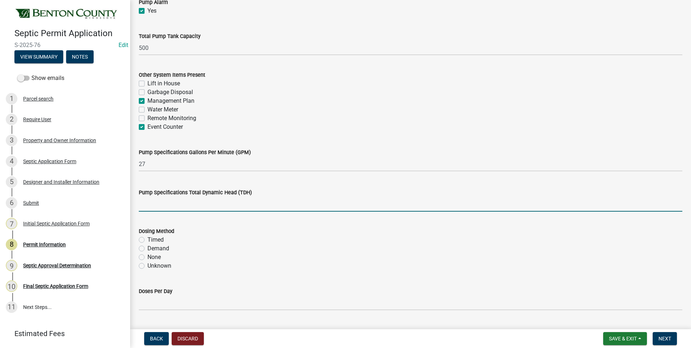
click at [258, 205] on input "text" at bounding box center [411, 204] width 544 height 15
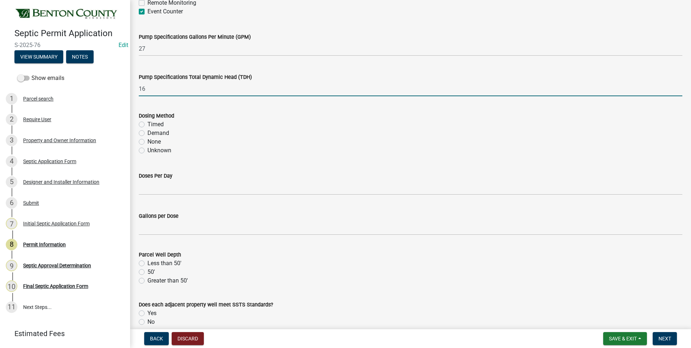
scroll to position [940, 0]
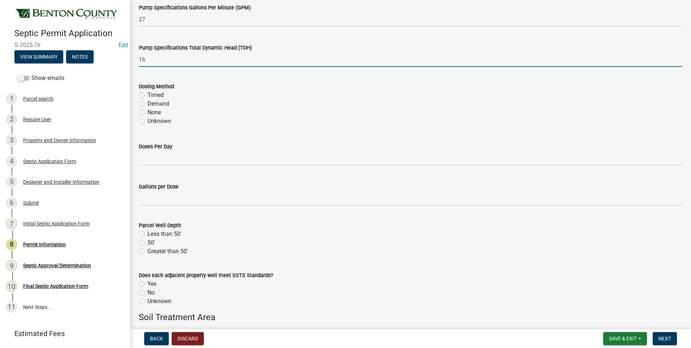
type input "16"
click at [147, 104] on label "Demand" at bounding box center [158, 103] width 22 height 9
click at [147, 104] on input "Demand" at bounding box center [149, 101] width 5 height 5
radio input "true"
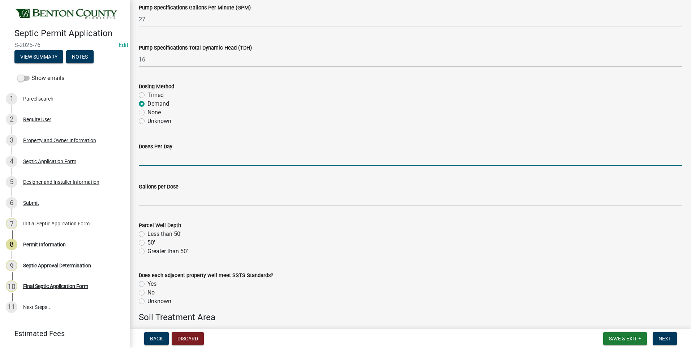
click at [197, 160] on input "text" at bounding box center [411, 158] width 544 height 15
type input "4"
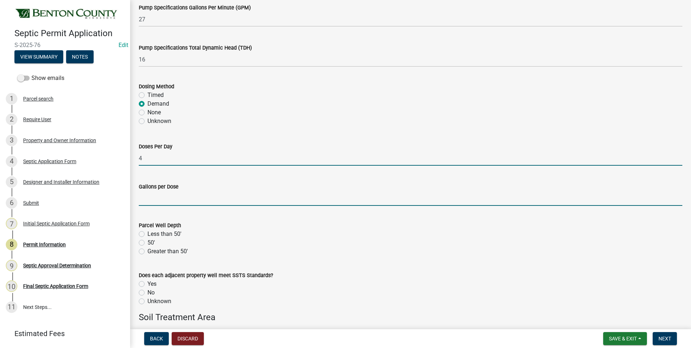
click at [147, 200] on input "text" at bounding box center [411, 198] width 544 height 15
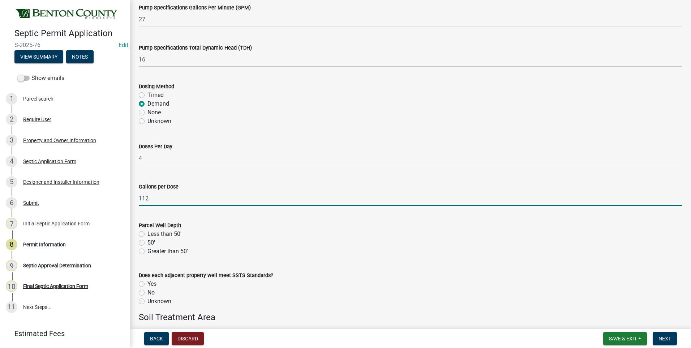
type input "112"
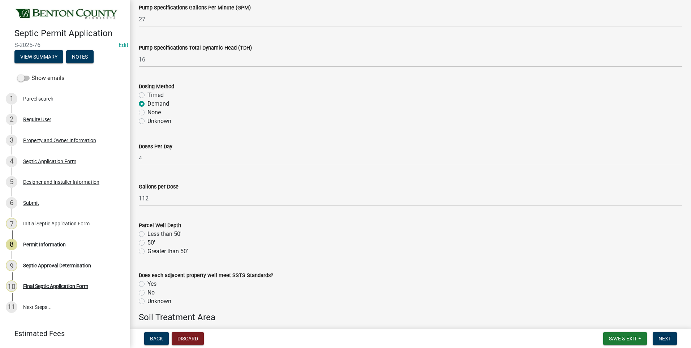
click at [147, 234] on label "Less than 50'" at bounding box center [164, 234] width 34 height 9
click at [147, 234] on input "Less than 50'" at bounding box center [149, 232] width 5 height 5
radio input "true"
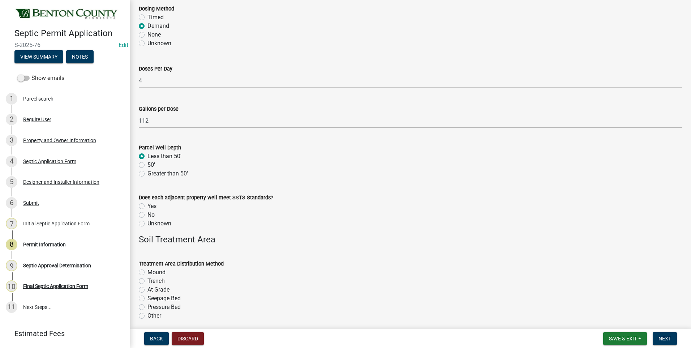
scroll to position [1048, 0]
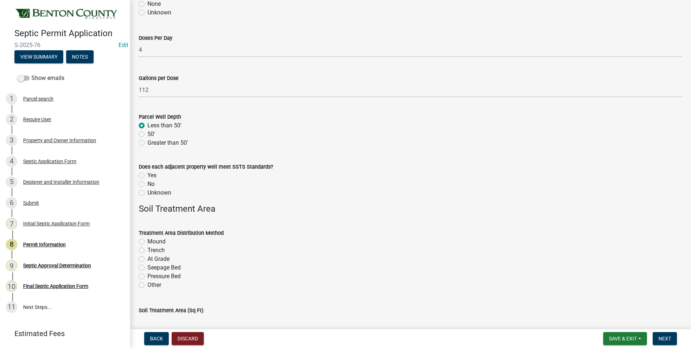
click at [147, 144] on label "Greater than 50'" at bounding box center [167, 142] width 40 height 9
click at [147, 143] on input "Greater than 50'" at bounding box center [149, 140] width 5 height 5
radio input "true"
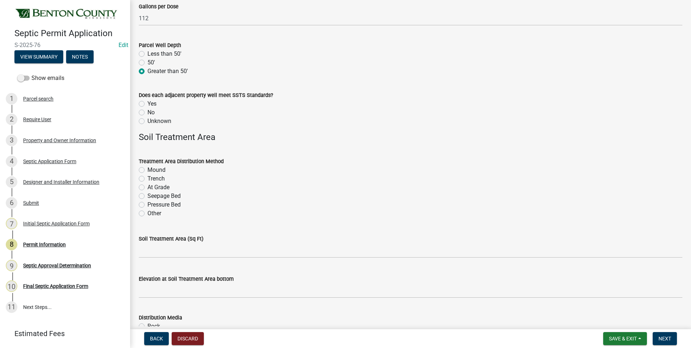
scroll to position [1121, 0]
click at [147, 121] on label "Unknown" at bounding box center [159, 120] width 24 height 9
click at [147, 121] on input "Unknown" at bounding box center [149, 118] width 5 height 5
radio input "true"
click at [147, 168] on label "Mound" at bounding box center [156, 169] width 18 height 9
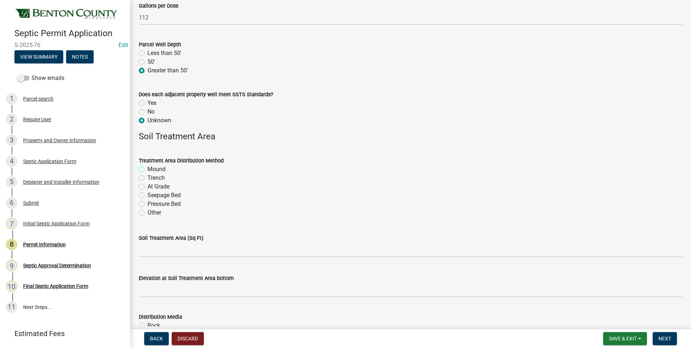
click at [147, 168] on input "Mound" at bounding box center [149, 167] width 5 height 5
radio input "true"
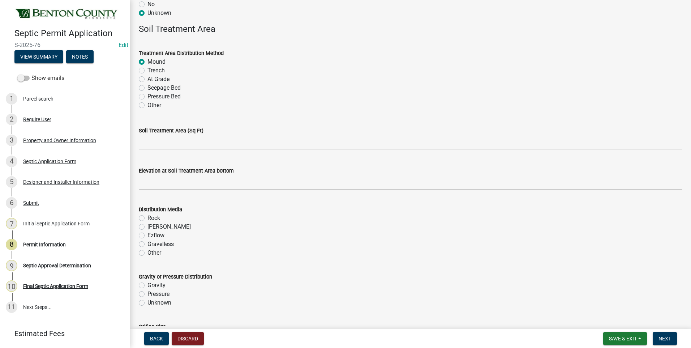
scroll to position [1229, 0]
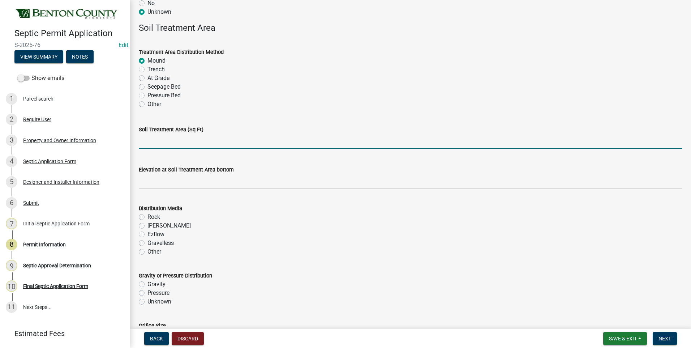
click at [202, 143] on input "text" at bounding box center [411, 141] width 544 height 15
type input "375"
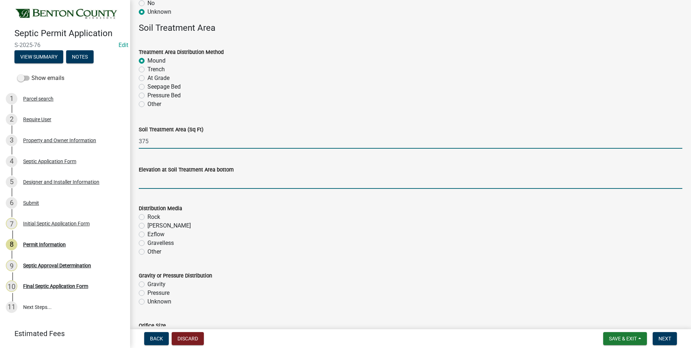
click at [209, 184] on input "text" at bounding box center [411, 181] width 544 height 15
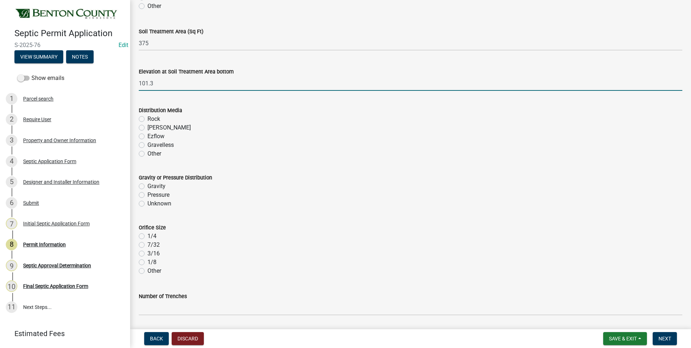
scroll to position [1337, 0]
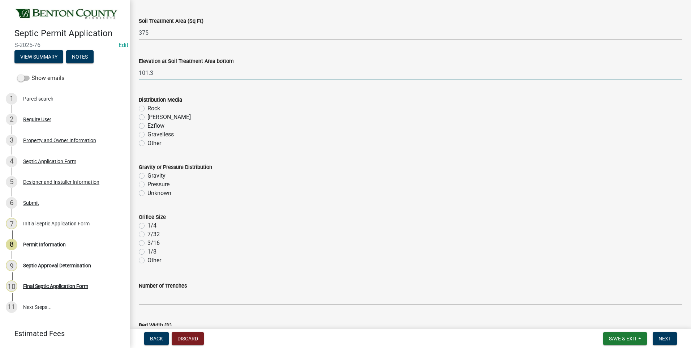
type input "101.3"
click at [147, 108] on label "Rock" at bounding box center [153, 108] width 13 height 9
click at [147, 108] on input "Rock" at bounding box center [149, 106] width 5 height 5
radio input "true"
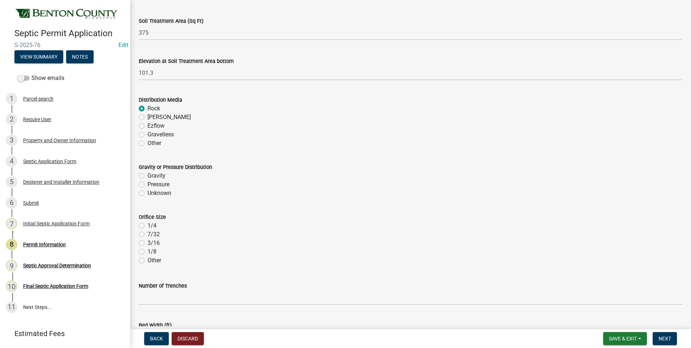
click at [147, 184] on label "Pressure" at bounding box center [158, 184] width 22 height 9
click at [147, 184] on input "Pressure" at bounding box center [149, 182] width 5 height 5
radio input "true"
click at [147, 226] on label "1/4" at bounding box center [151, 225] width 9 height 9
click at [147, 226] on input "1/4" at bounding box center [149, 223] width 5 height 5
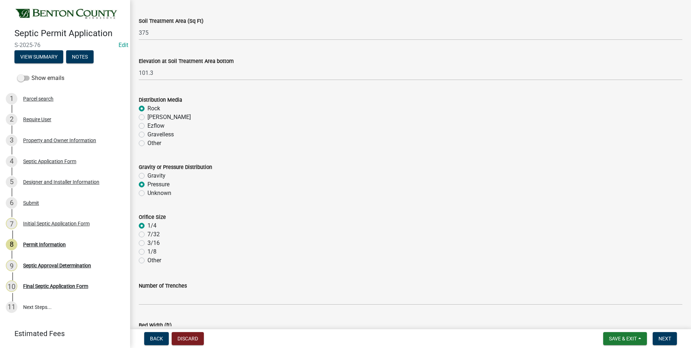
radio input "true"
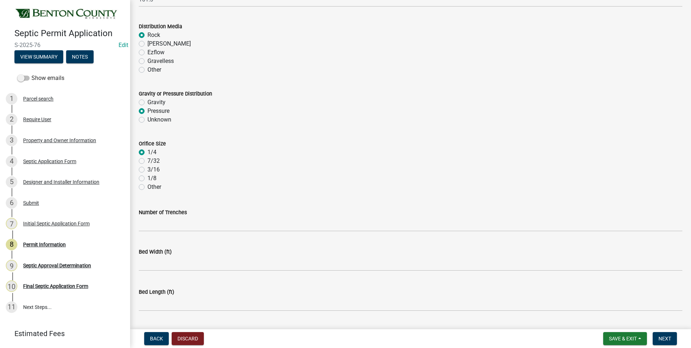
scroll to position [1430, 0]
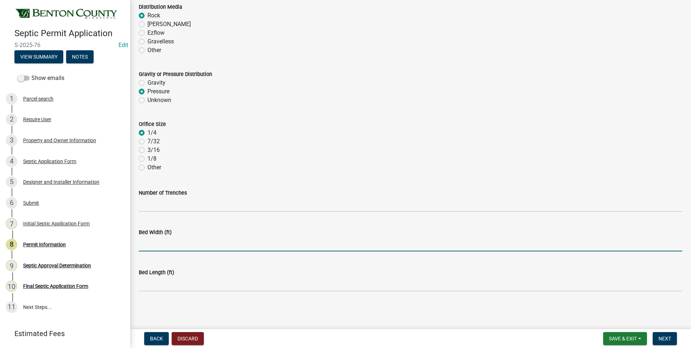
click at [165, 247] on input "text" at bounding box center [411, 243] width 544 height 15
type input "10"
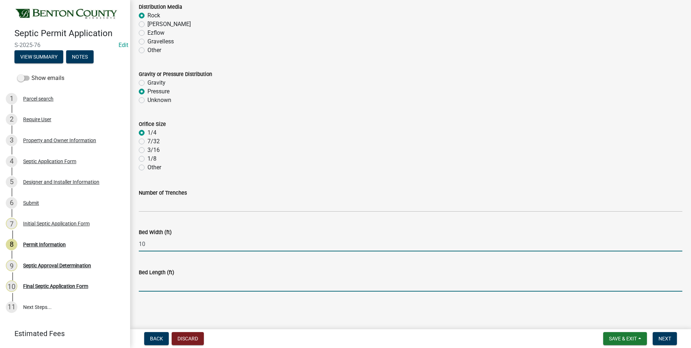
click at [164, 287] on input "text" at bounding box center [411, 284] width 544 height 15
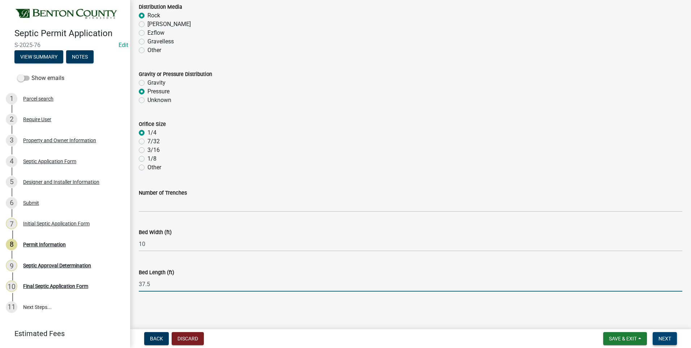
type input "37.5"
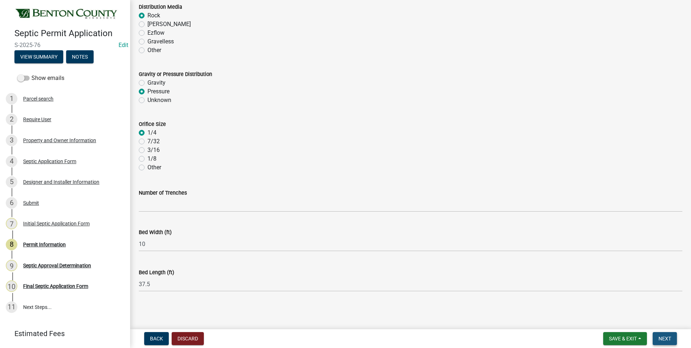
click at [664, 335] on span "Next" at bounding box center [665, 338] width 13 height 6
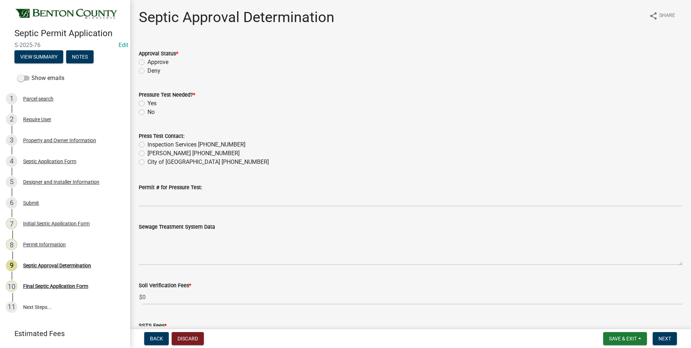
click at [147, 62] on label "Approve" at bounding box center [157, 62] width 21 height 9
click at [147, 62] on input "Approve" at bounding box center [149, 60] width 5 height 5
radio input "true"
click at [147, 103] on label "Yes" at bounding box center [151, 103] width 9 height 9
click at [147, 103] on input "Yes" at bounding box center [149, 101] width 5 height 5
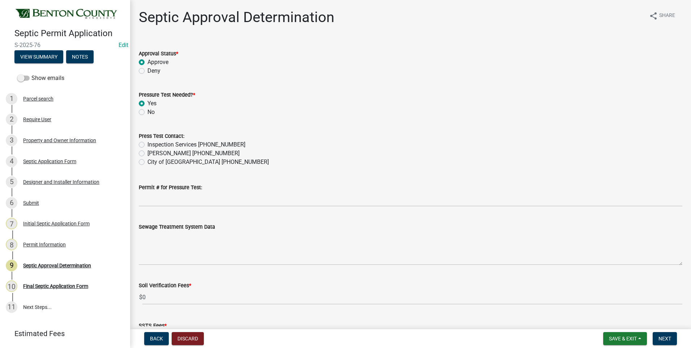
radio input "true"
click at [147, 145] on label "Inspection Services 320-532-3629" at bounding box center [196, 144] width 98 height 9
click at [147, 145] on input "Inspection Services 320-532-3629" at bounding box center [149, 142] width 5 height 5
radio input "true"
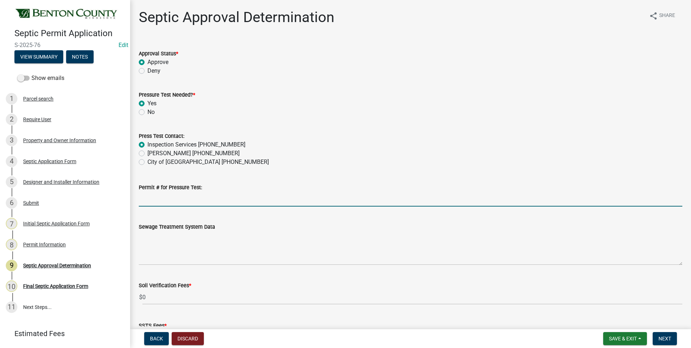
click at [173, 199] on input "Permit # for Pressure Test:" at bounding box center [411, 199] width 544 height 15
type input "2025-BP-242"
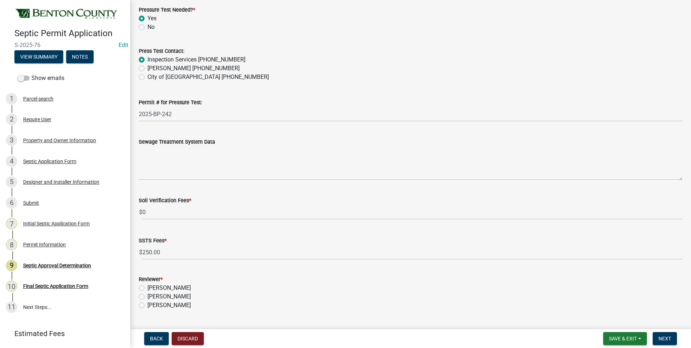
scroll to position [108, 0]
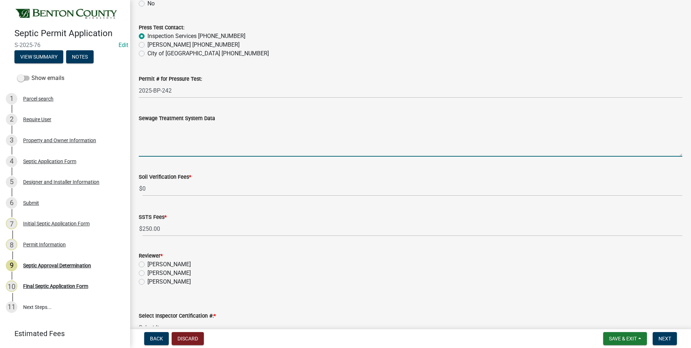
click at [176, 135] on textarea "Sewage Treatment System Data" at bounding box center [411, 140] width 544 height 34
paste textarea "Installation of a 10'x37.5' ROCKBED MOUND SYSTEM w/ 36" clean sand lift to elev…"
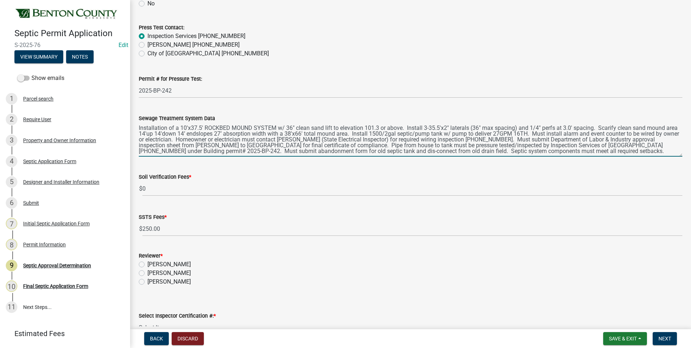
type textarea "Installation of a 10'x37.5' ROCKBED MOUND SYSTEM w/ 36" clean sand lift to elev…"
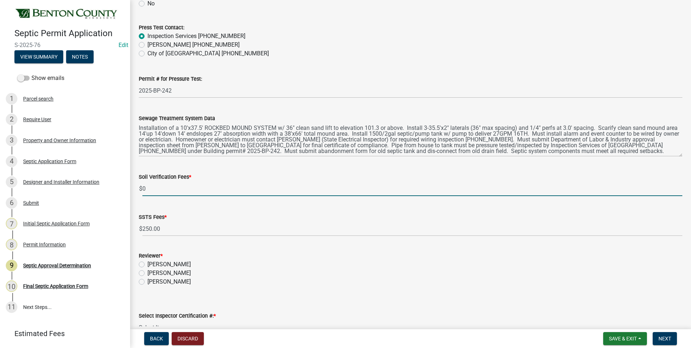
drag, startPoint x: 147, startPoint y: 188, endPoint x: 143, endPoint y: 188, distance: 4.0
click at [143, 188] on input "0" at bounding box center [412, 188] width 540 height 15
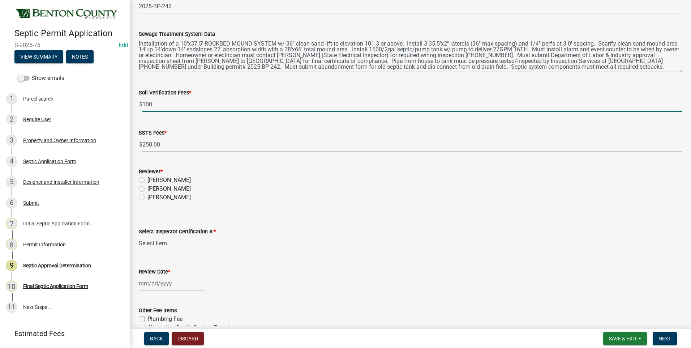
scroll to position [217, 0]
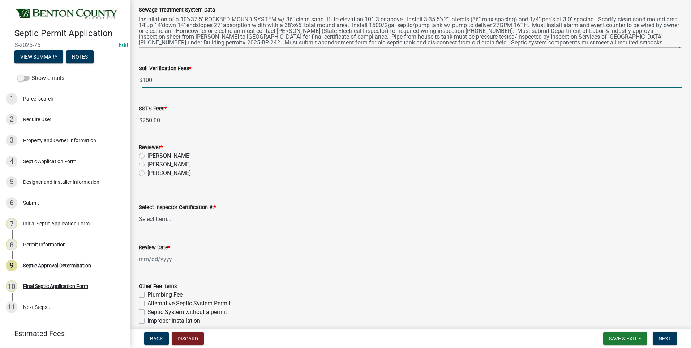
type input "100"
click at [147, 164] on label "Sean Moe" at bounding box center [168, 164] width 43 height 9
click at [147, 164] on input "Sean Moe" at bounding box center [149, 162] width 5 height 5
radio input "true"
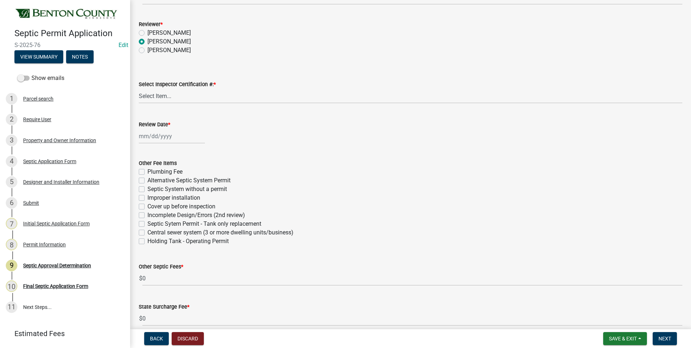
scroll to position [361, 0]
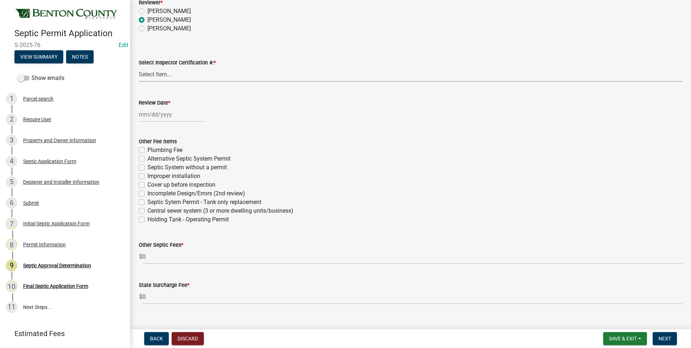
click at [155, 74] on select "Select Item... C8970 C10350" at bounding box center [411, 74] width 544 height 15
click at [139, 67] on select "Select Item... C8970 C10350" at bounding box center [411, 74] width 544 height 15
select select "d675f826-2bf1-4ce2-9ebe-43c1842a6c70"
click at [164, 116] on div at bounding box center [172, 114] width 66 height 15
select select "9"
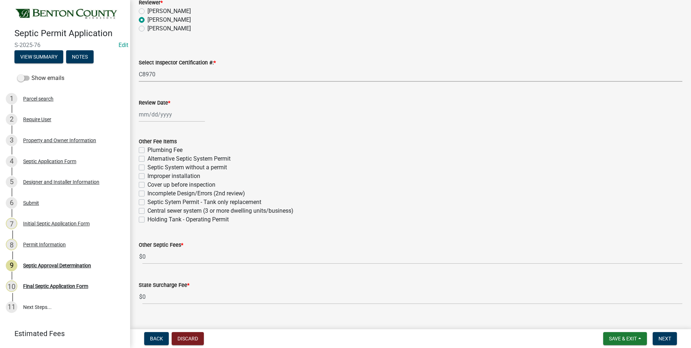
select select "2025"
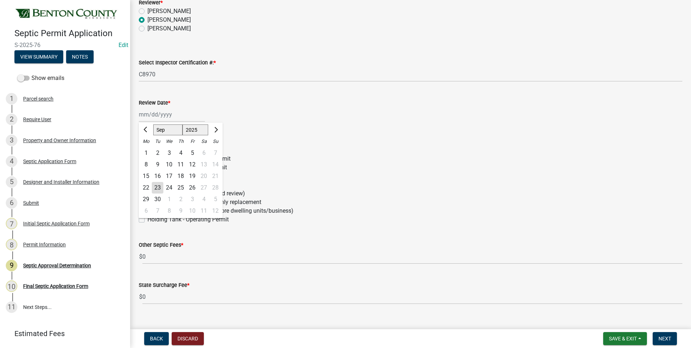
click at [158, 187] on div "23" at bounding box center [158, 188] width 12 height 12
type input "09/23/2025"
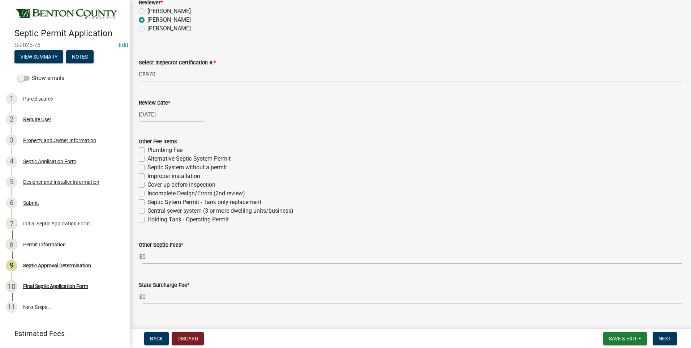
click at [147, 149] on label "Plumbing Fee" at bounding box center [164, 150] width 35 height 9
click at [147, 149] on input "Plumbing Fee" at bounding box center [149, 148] width 5 height 5
checkbox input "true"
checkbox input "false"
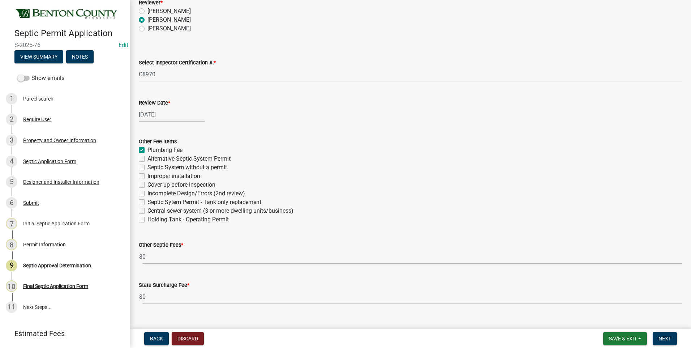
checkbox input "false"
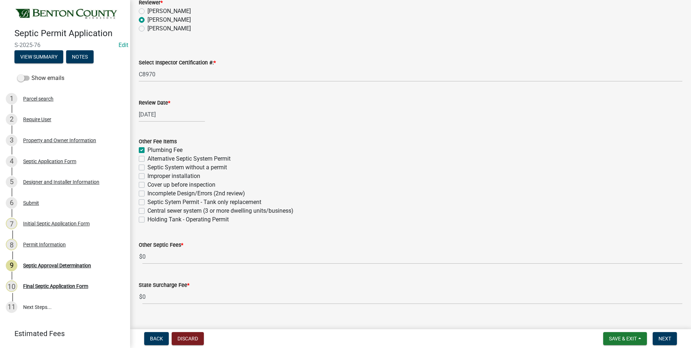
checkbox input "false"
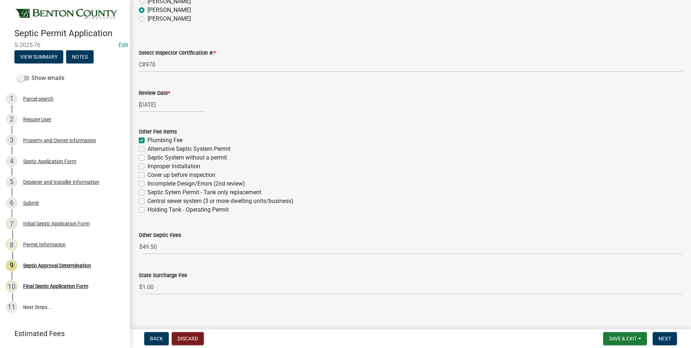
scroll to position [374, 0]
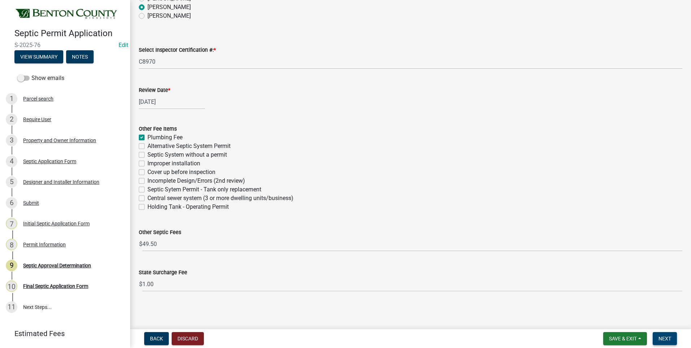
click at [663, 339] on span "Next" at bounding box center [665, 338] width 13 height 6
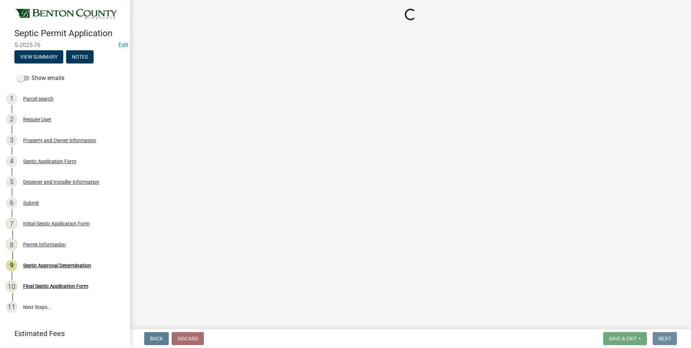
scroll to position [0, 0]
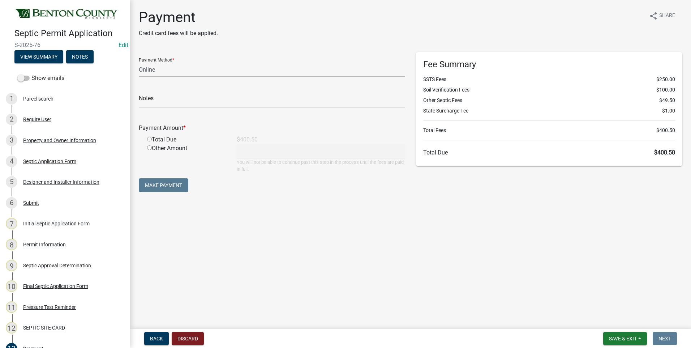
click at [147, 68] on select "Credit Card POS Check Cash Online" at bounding box center [272, 69] width 266 height 15
select select "1: 0"
click at [139, 62] on select "Credit Card POS Check Cash Online" at bounding box center [272, 69] width 266 height 15
click at [174, 97] on input "text" at bounding box center [272, 100] width 266 height 15
type input "9374"
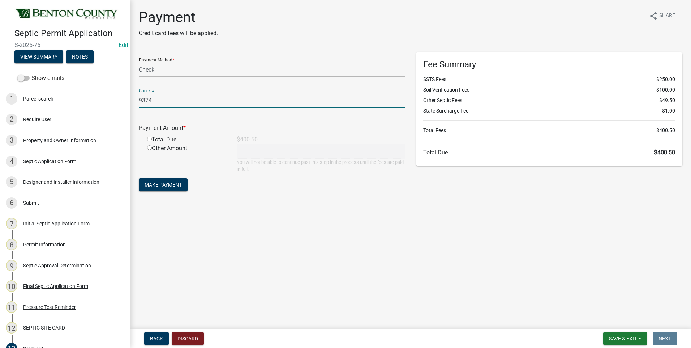
click at [149, 140] on input "radio" at bounding box center [149, 139] width 5 height 5
radio input "true"
type input "400.5"
click at [164, 186] on span "Make Payment" at bounding box center [163, 185] width 37 height 6
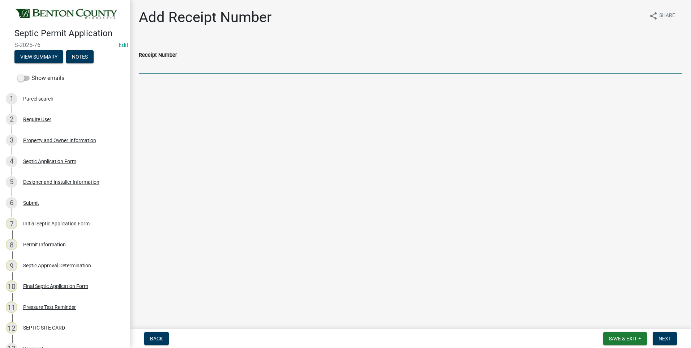
click at [166, 67] on input "Receipt Number" at bounding box center [411, 66] width 544 height 15
type input "25-303"
click at [667, 337] on span "Next" at bounding box center [665, 338] width 13 height 6
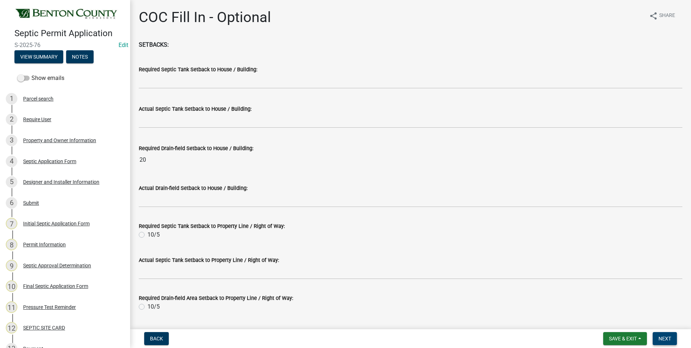
click at [667, 339] on span "Next" at bounding box center [665, 338] width 13 height 6
